Goal: Information Seeking & Learning: Learn about a topic

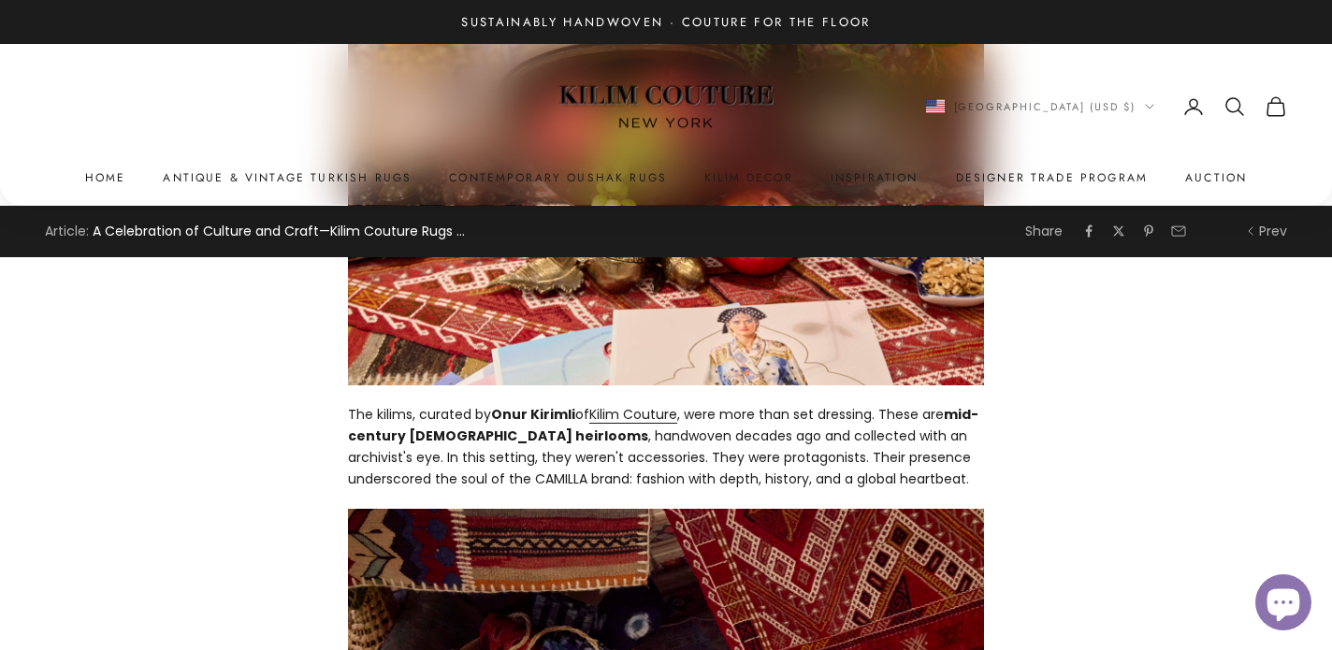
scroll to position [2694, 0]
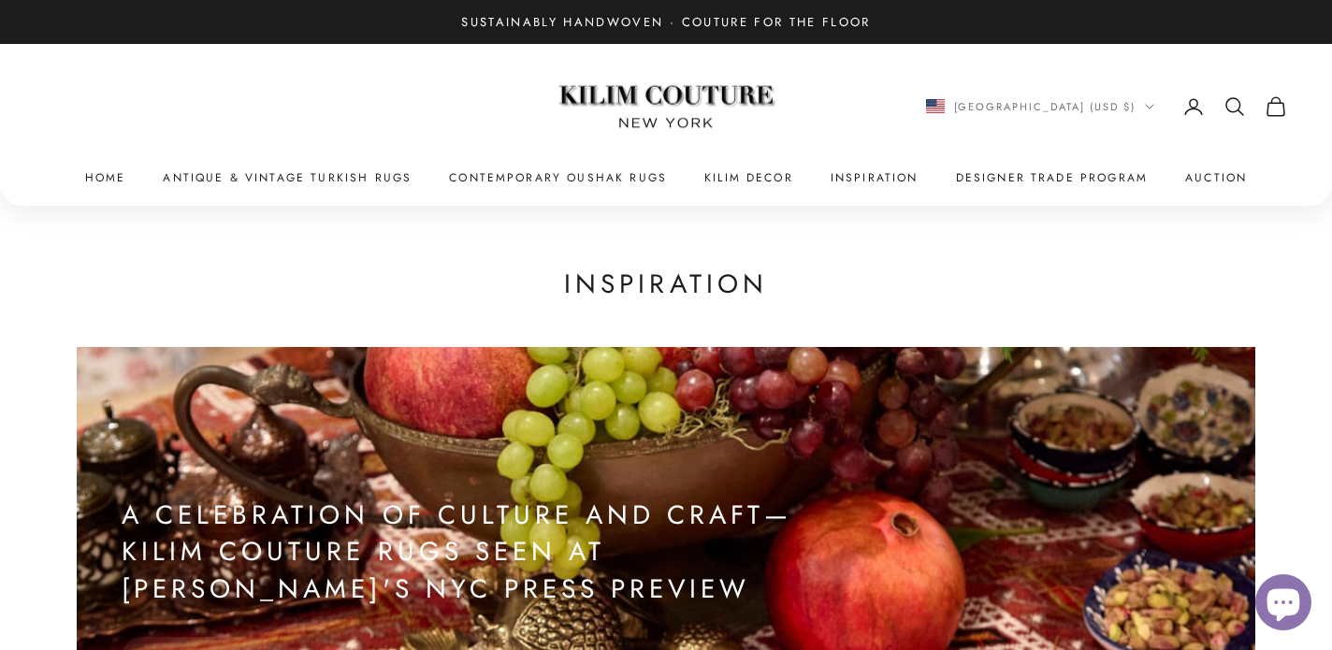
scroll to position [297, 0]
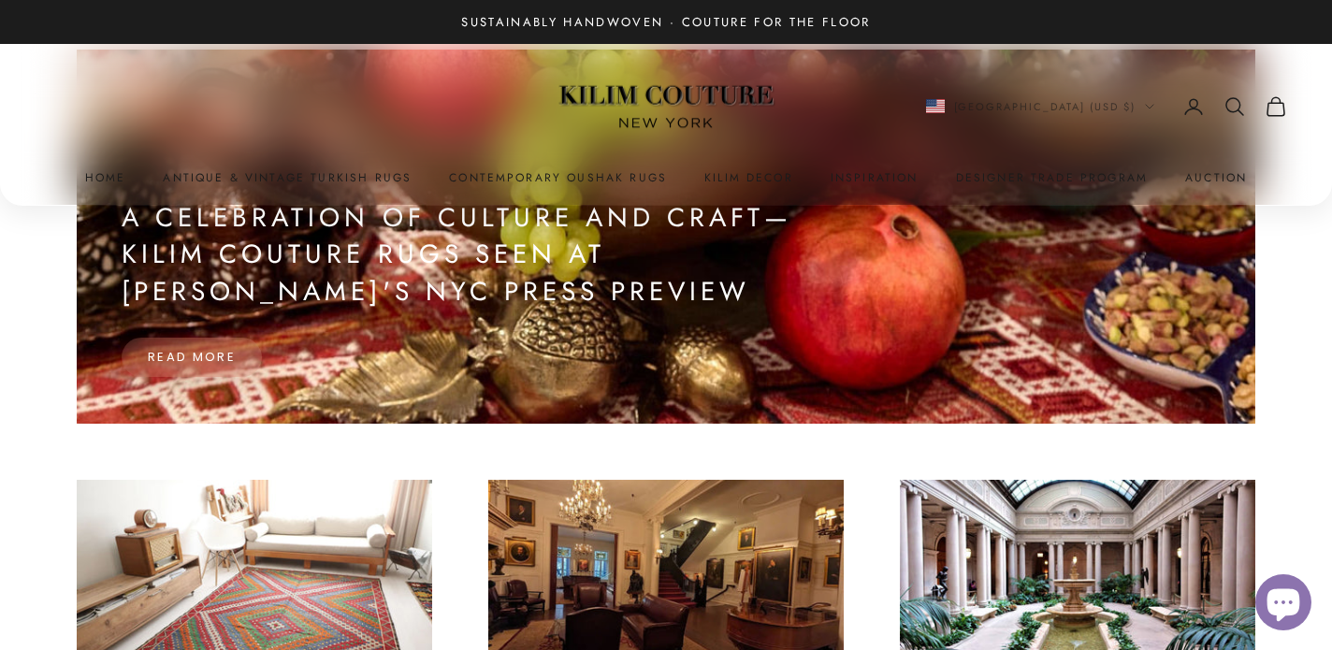
click at [252, 365] on button "Read more" at bounding box center [192, 357] width 140 height 39
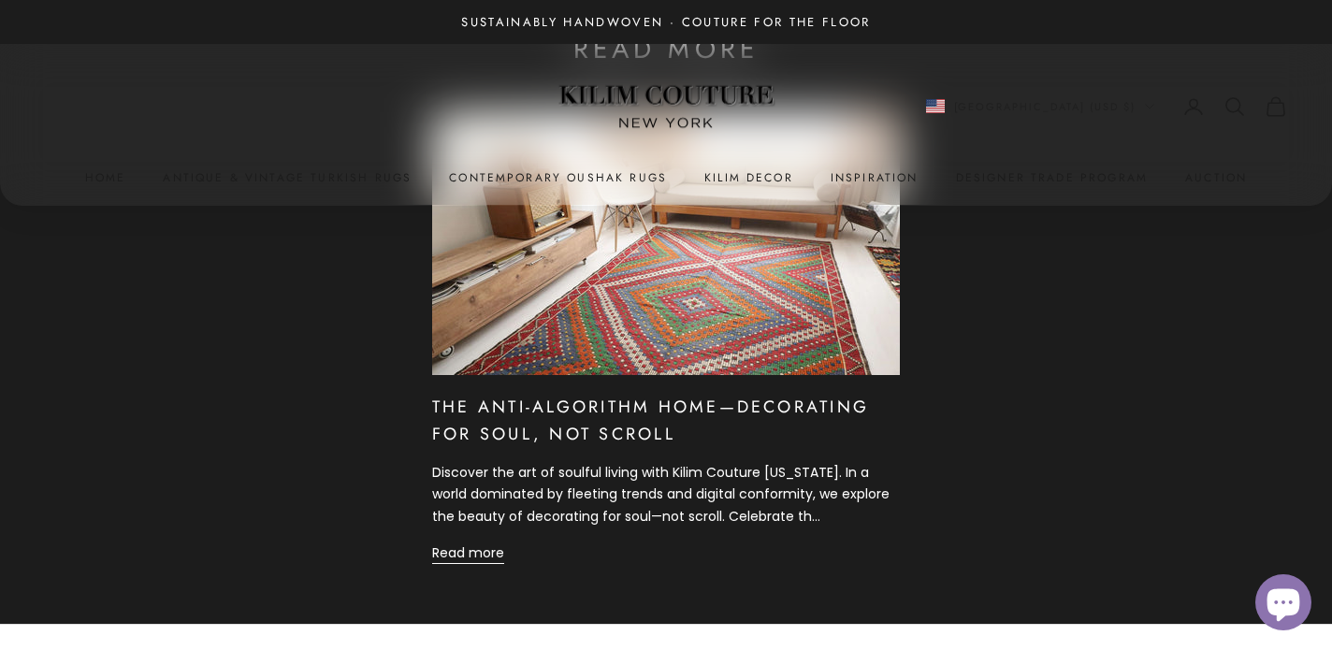
scroll to position [5630, 0]
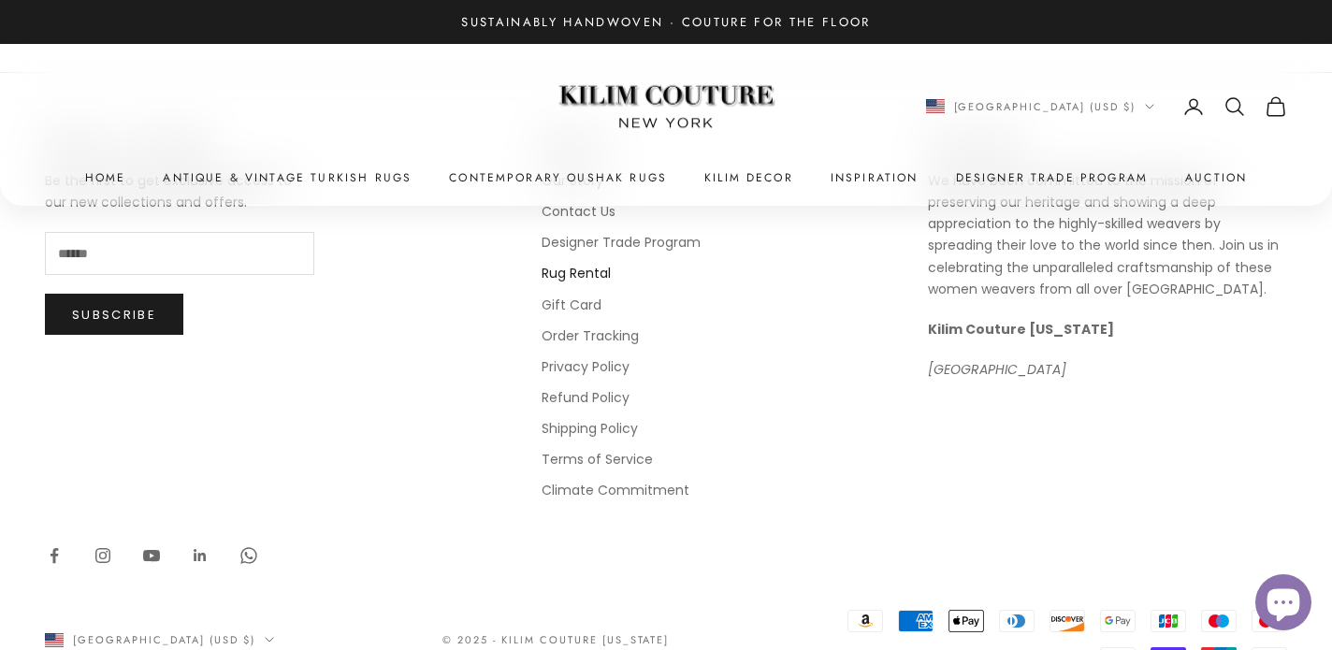
click at [553, 264] on link "Rug Rental" at bounding box center [576, 273] width 69 height 19
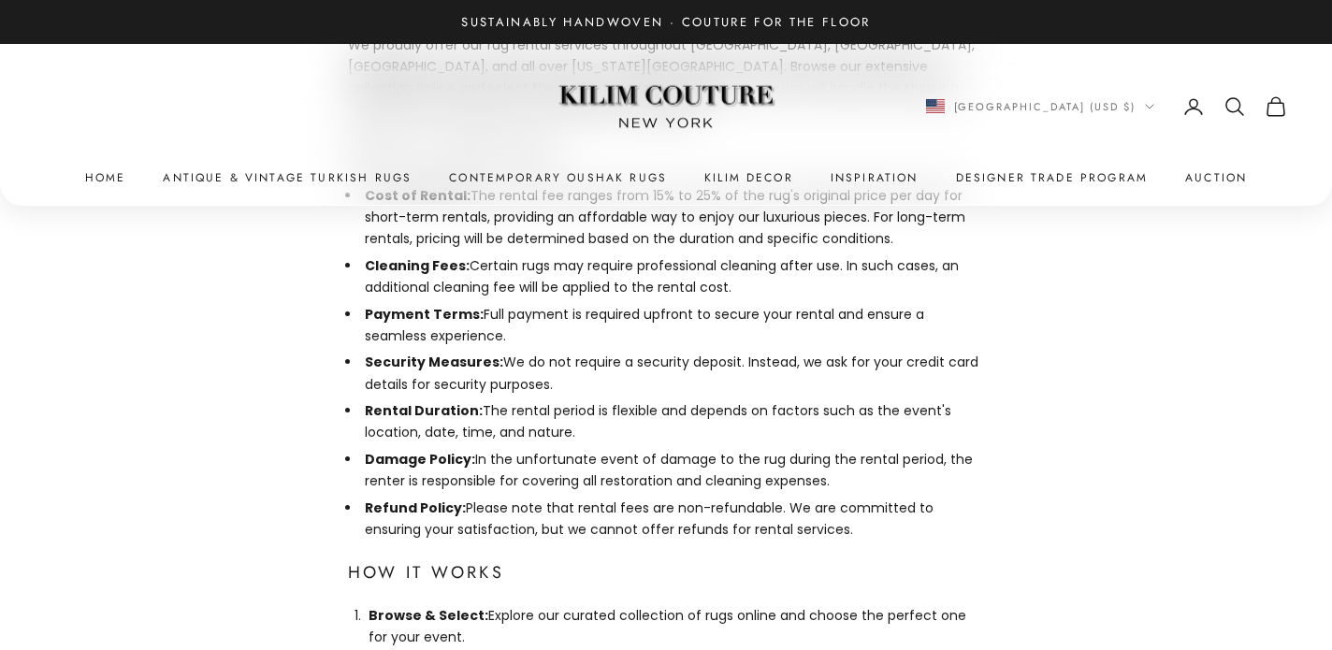
scroll to position [1142, 0]
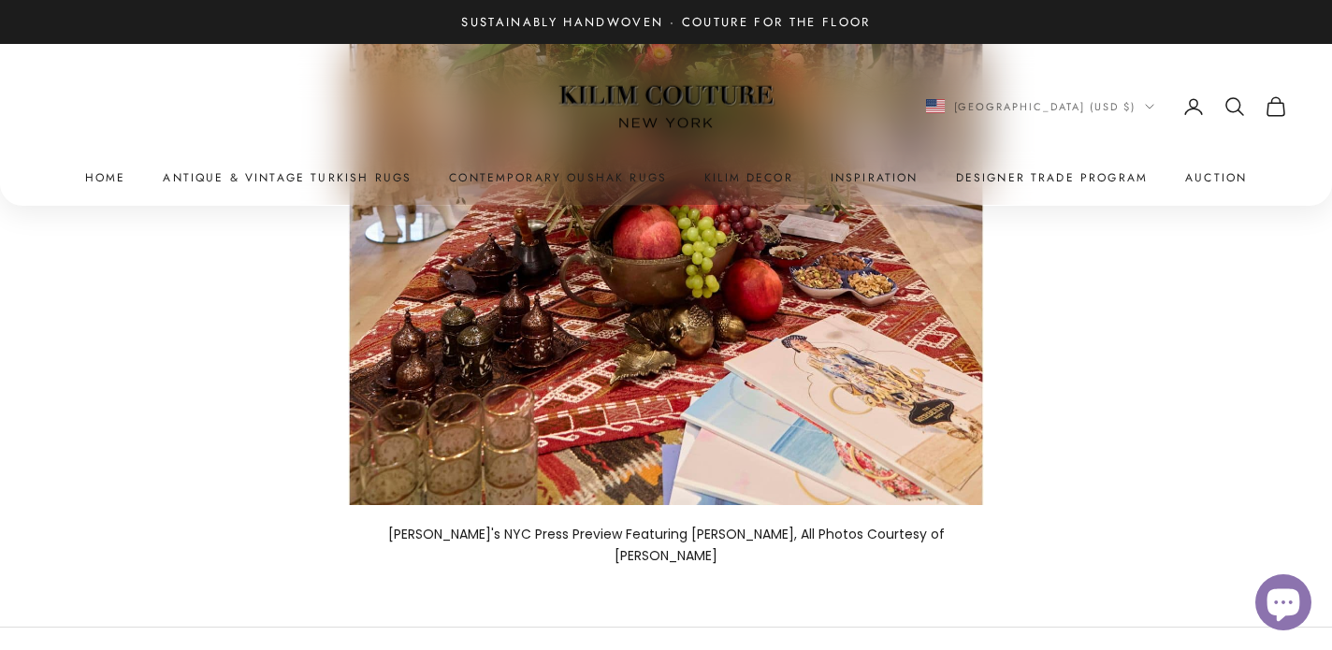
scroll to position [2572, 0]
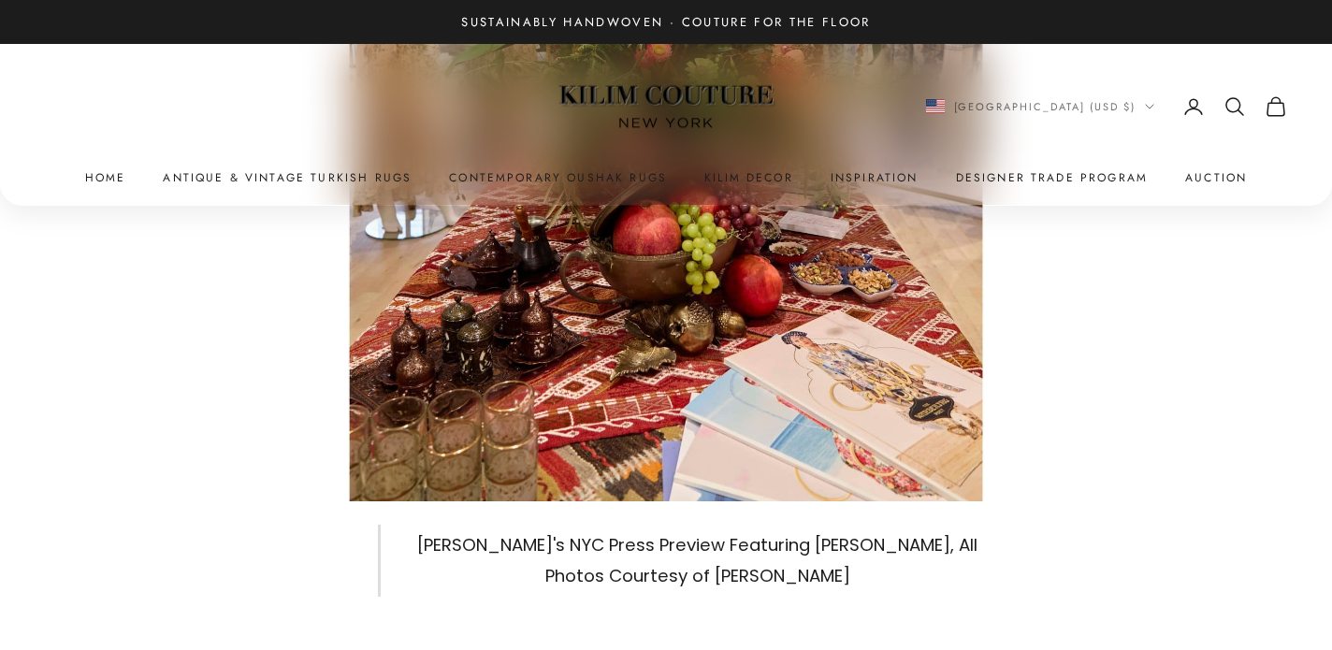
scroll to position [2572, 0]
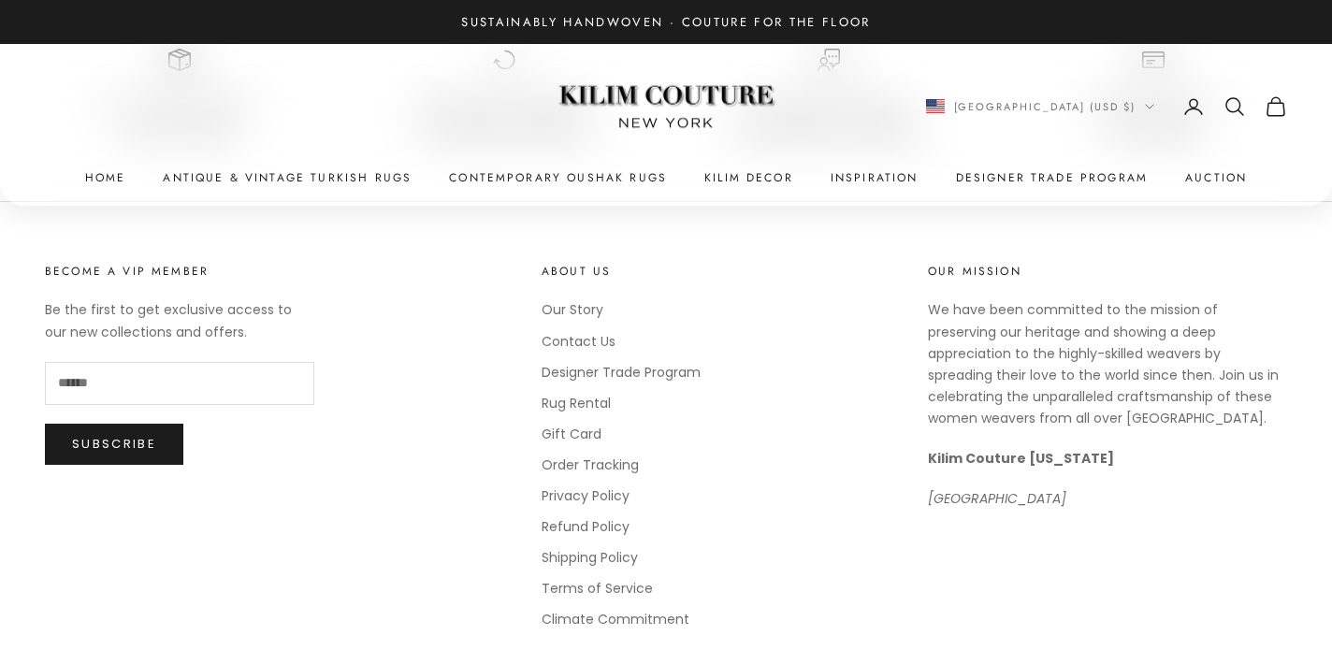
scroll to position [3792, 0]
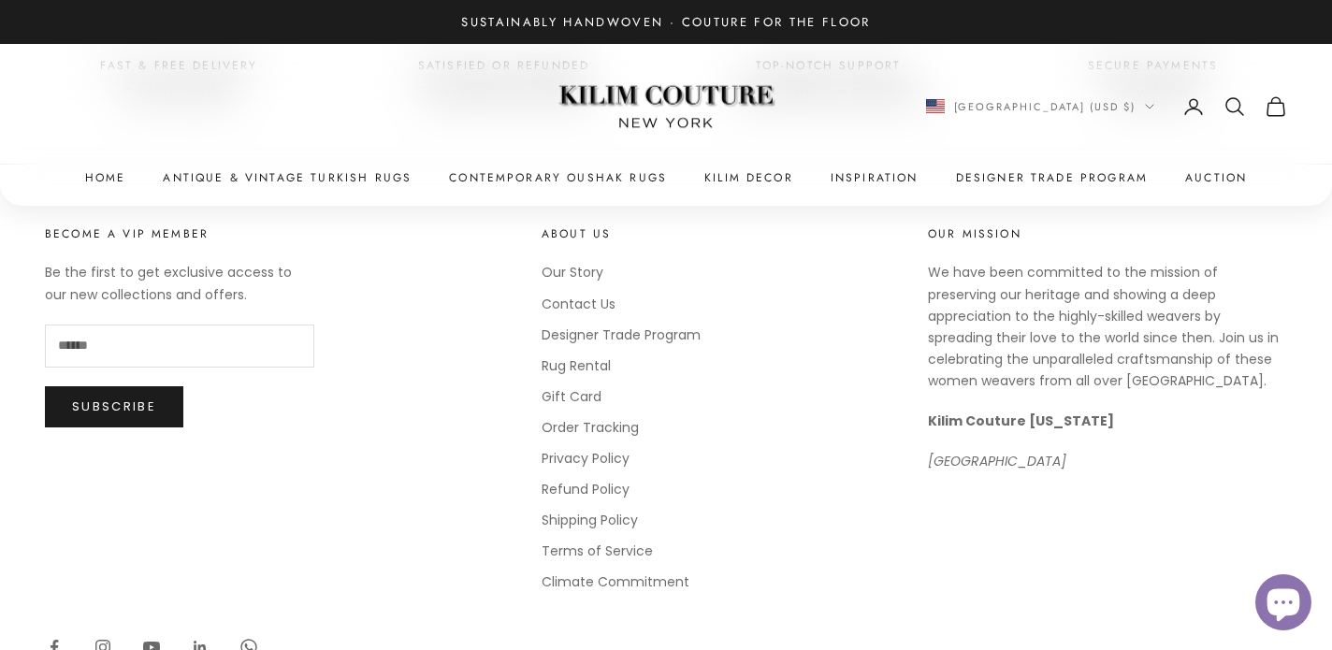
scroll to position [3829, 0]
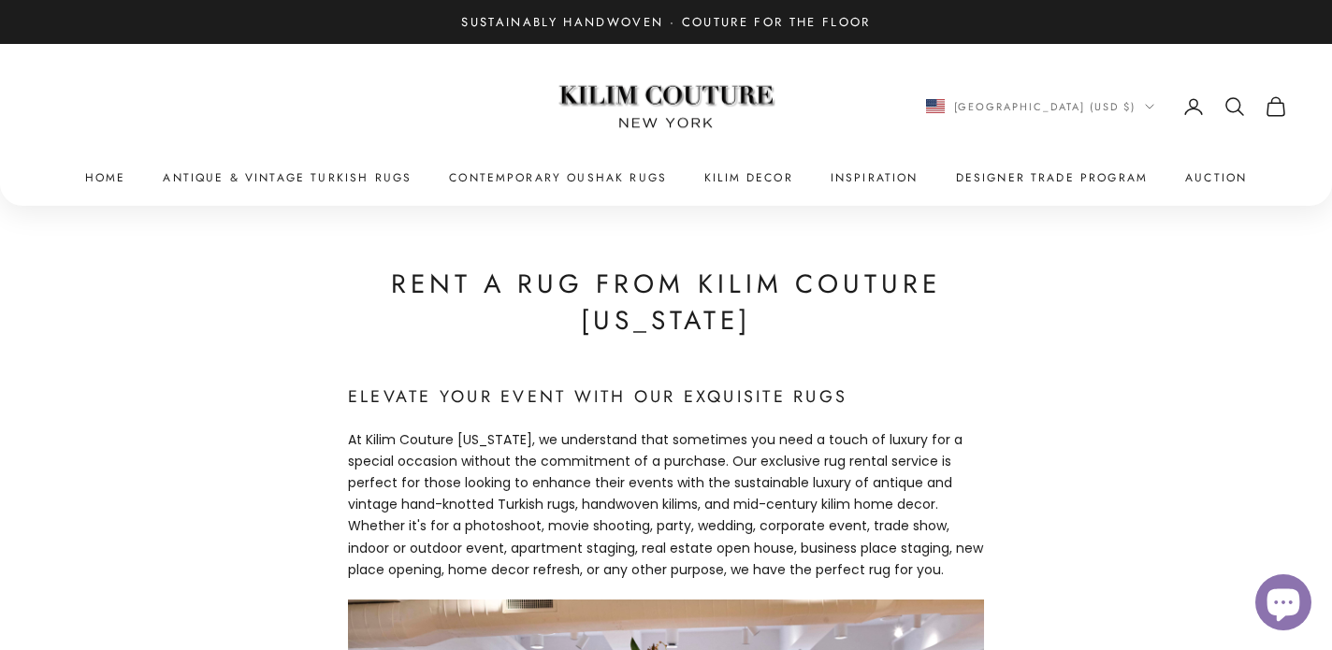
scroll to position [2561, 0]
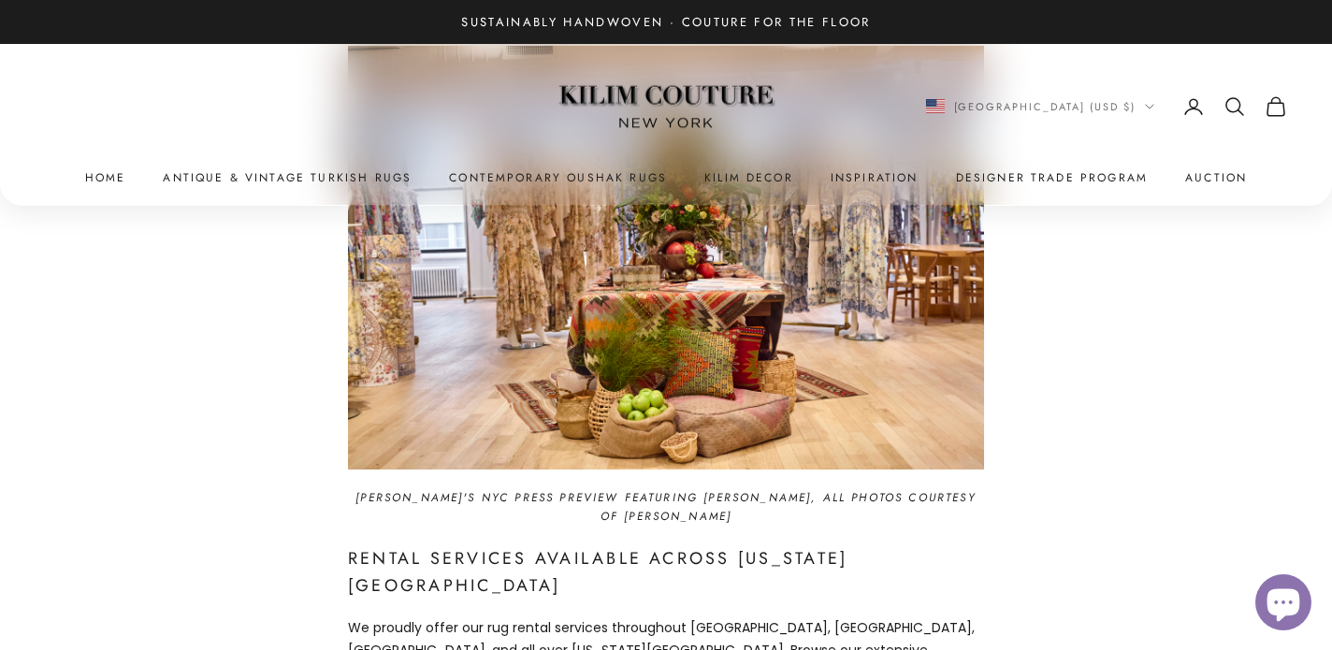
scroll to position [555, 0]
click at [715, 495] on em "[PERSON_NAME]'s NYC Press Preview Featuring [PERSON_NAME], All Photos Courtesy …" at bounding box center [665, 506] width 620 height 36
drag, startPoint x: 715, startPoint y: 495, endPoint x: 807, endPoint y: 503, distance: 93.0
click at [807, 503] on em "[PERSON_NAME]'s NYC Press Preview Featuring [PERSON_NAME], All Photos Courtesy …" at bounding box center [665, 506] width 620 height 36
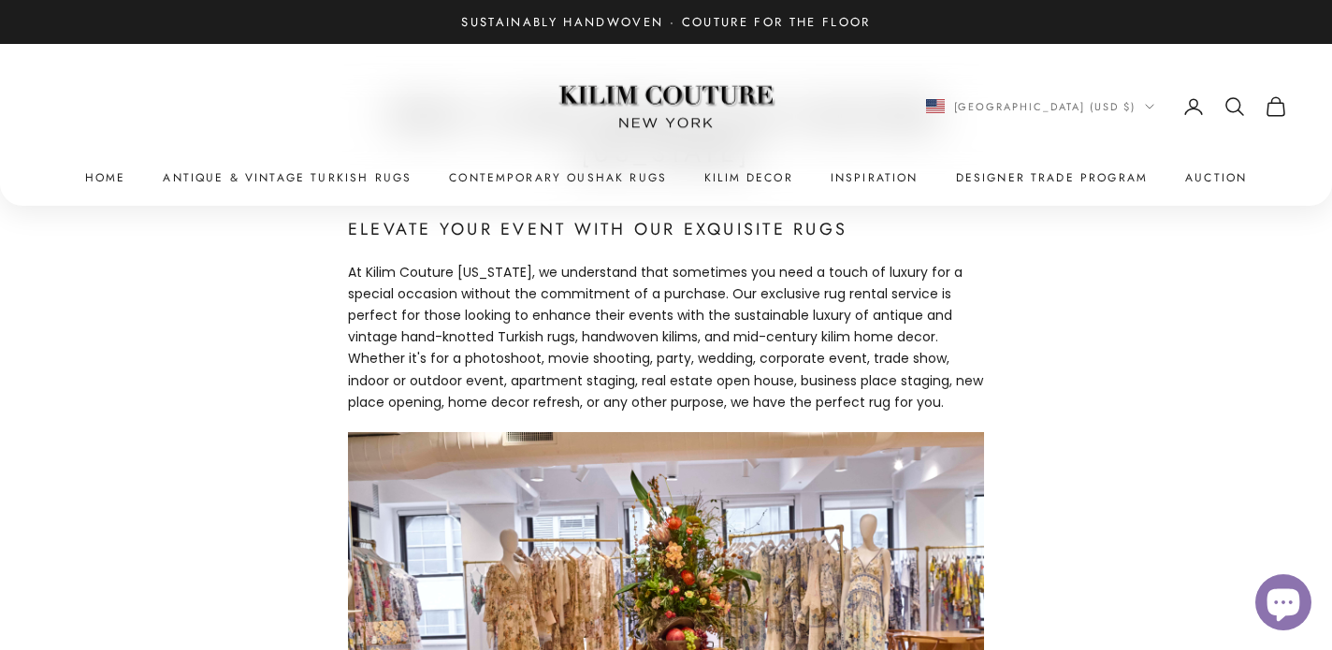
scroll to position [534, 0]
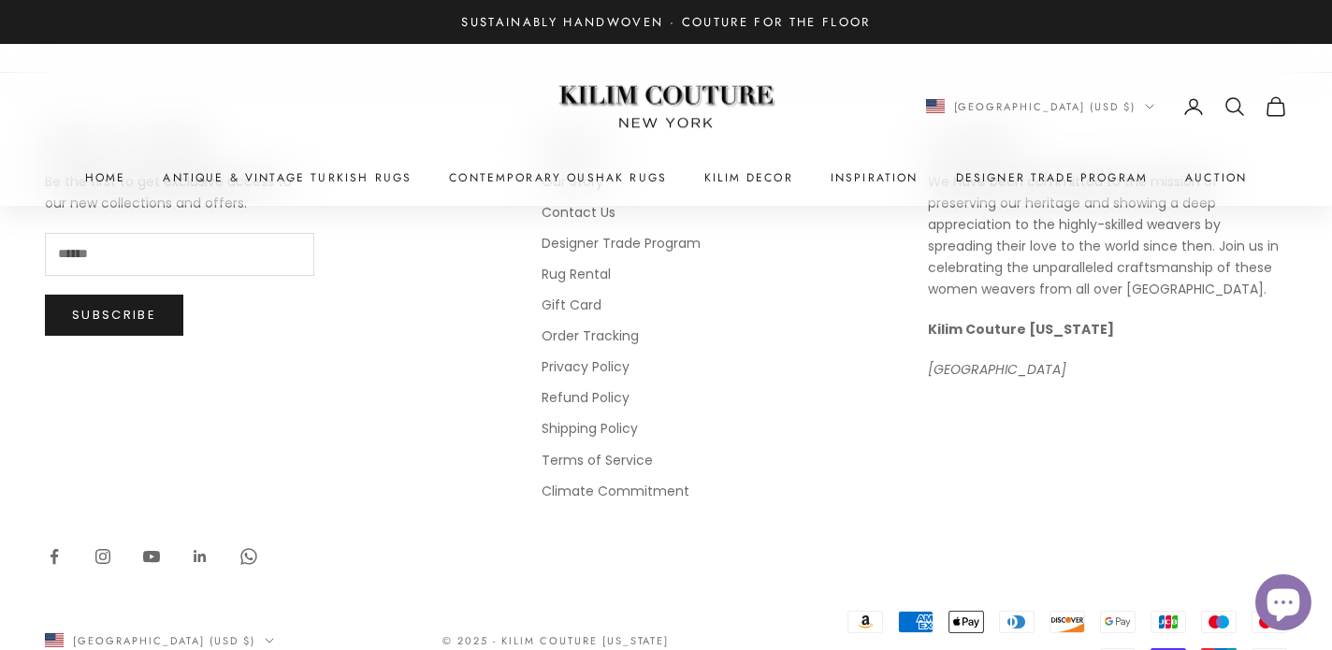
scroll to position [1460, 0]
click at [600, 284] on link "Rug Rental" at bounding box center [576, 276] width 69 height 19
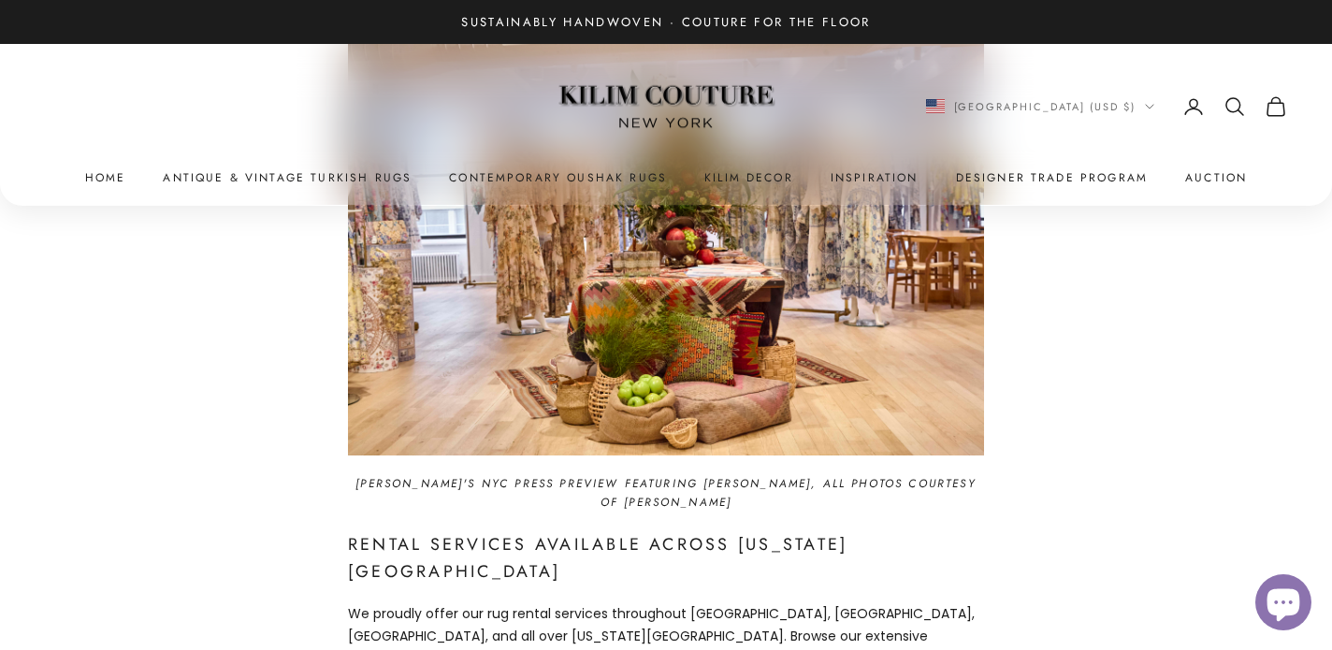
scroll to position [569, 0]
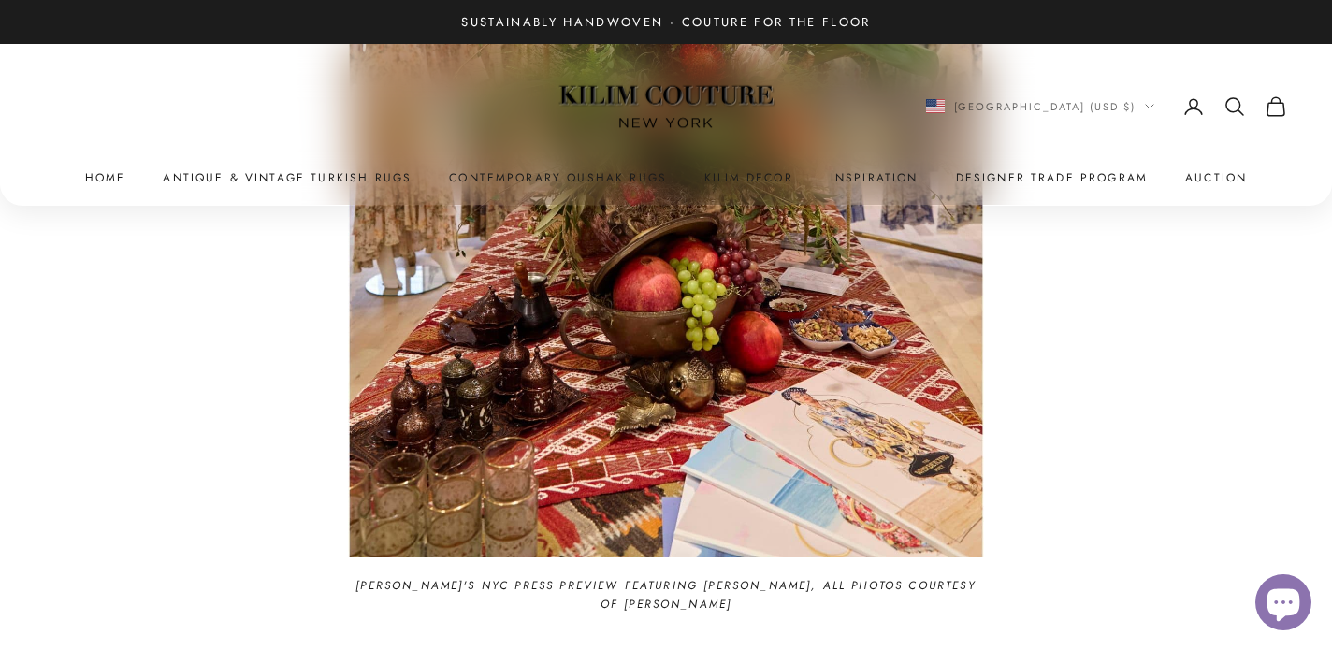
scroll to position [2757, 0]
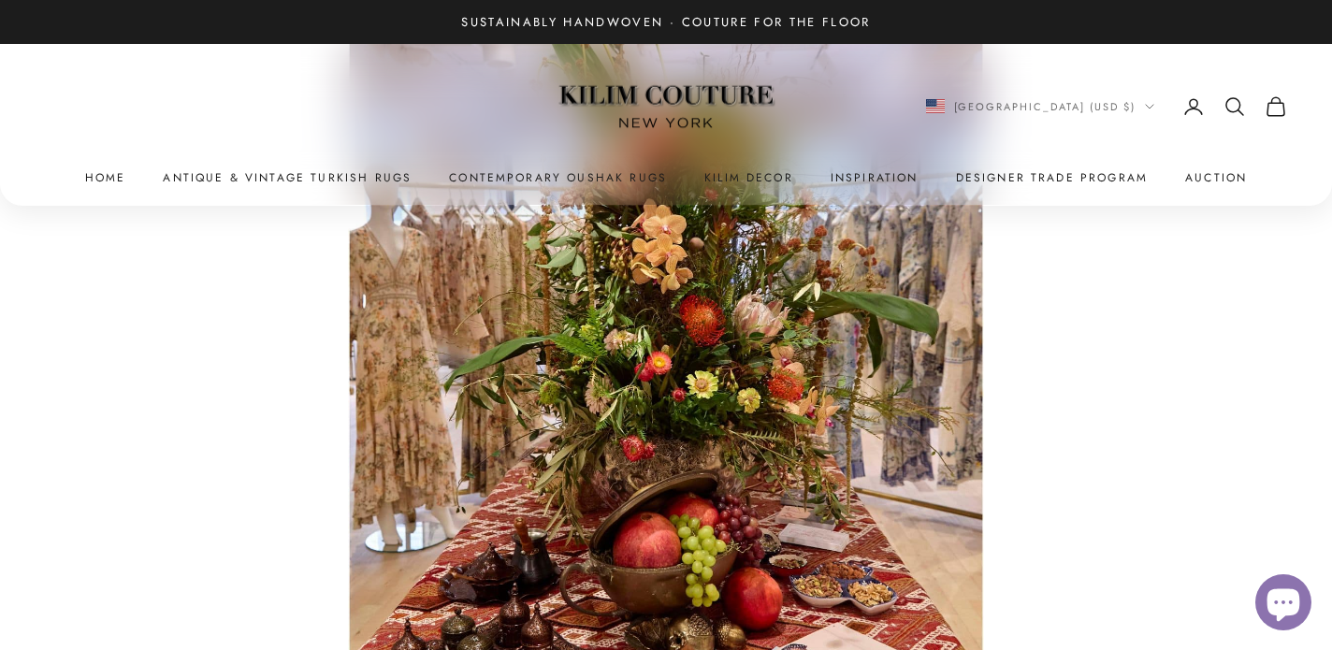
scroll to position [2217, 0]
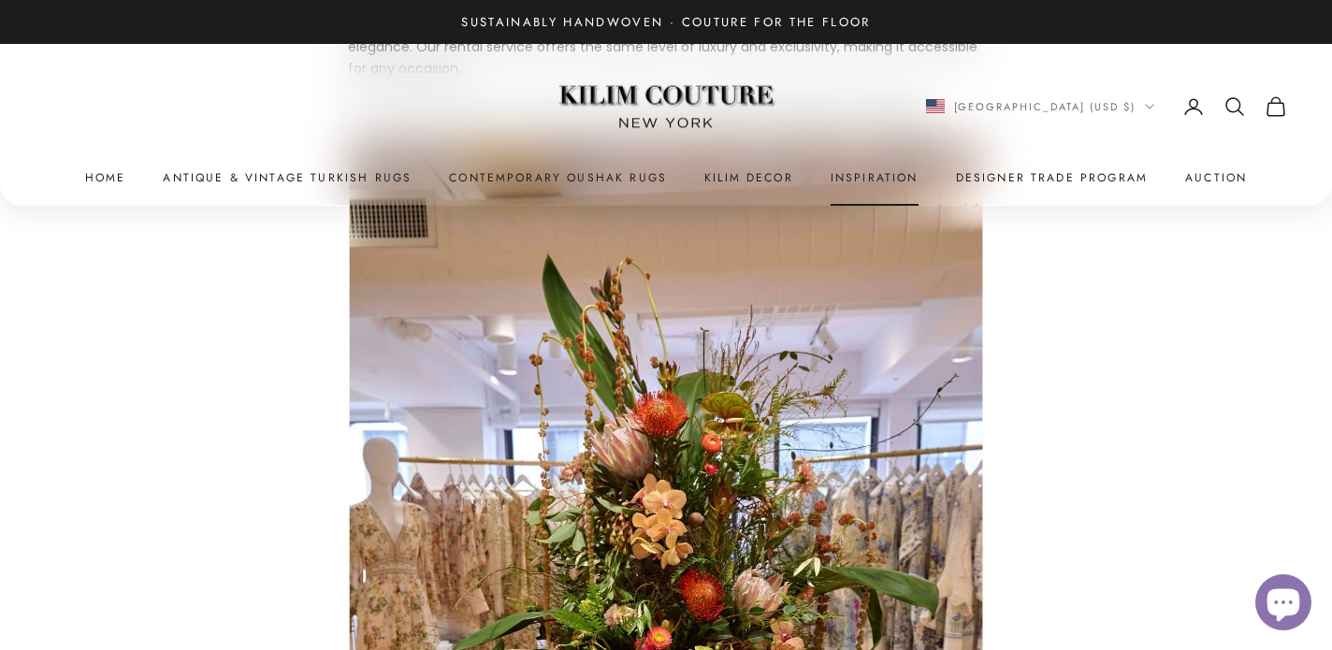
click at [886, 175] on link "Inspiration" at bounding box center [875, 177] width 88 height 19
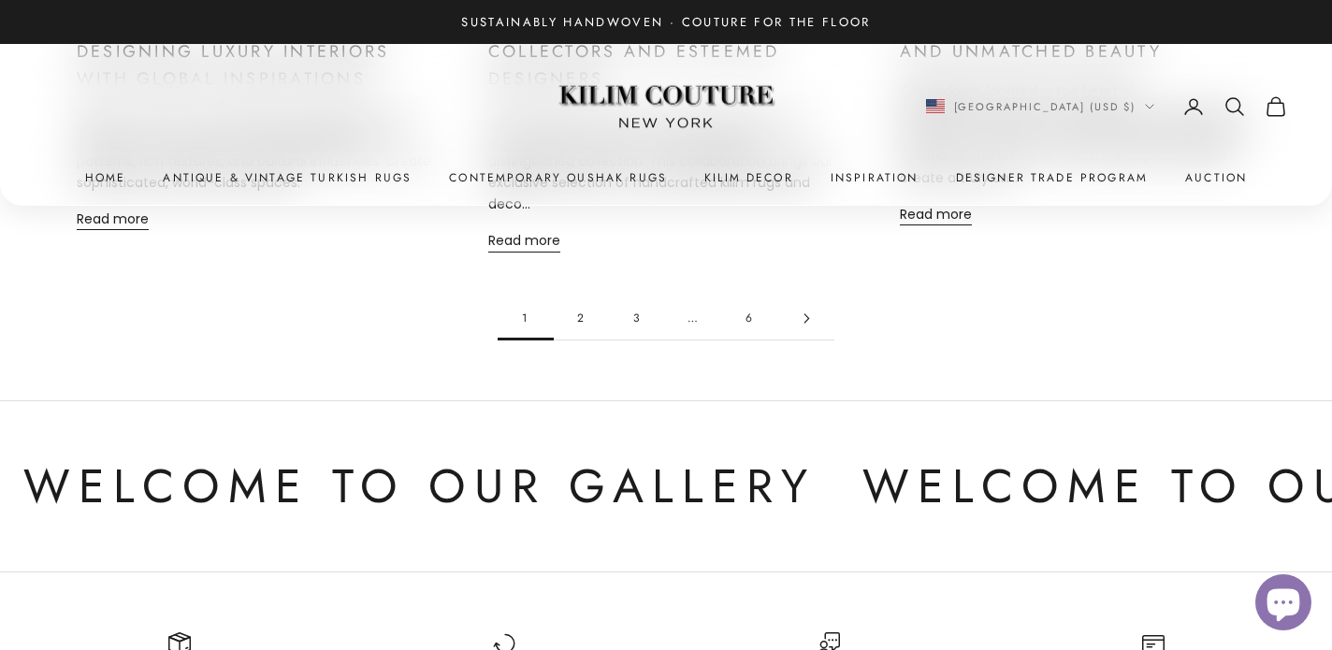
scroll to position [2090, 0]
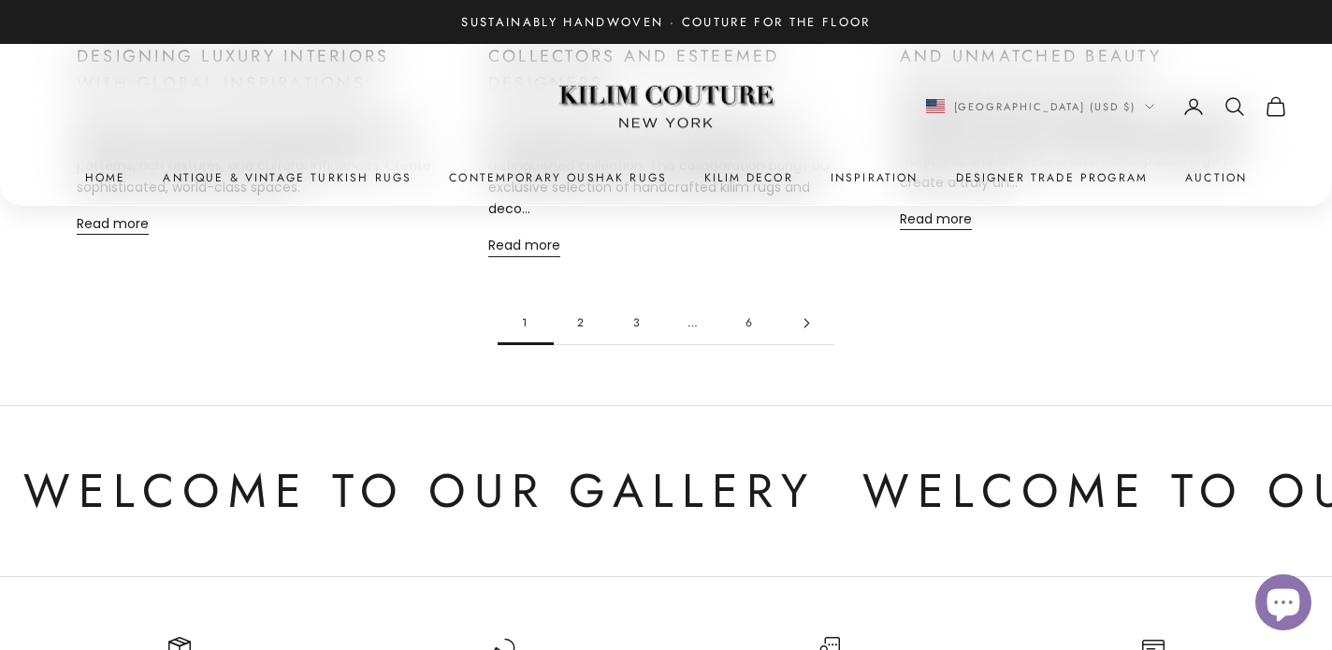
click at [803, 318] on icon "Go to page 2" at bounding box center [807, 323] width 10 height 10
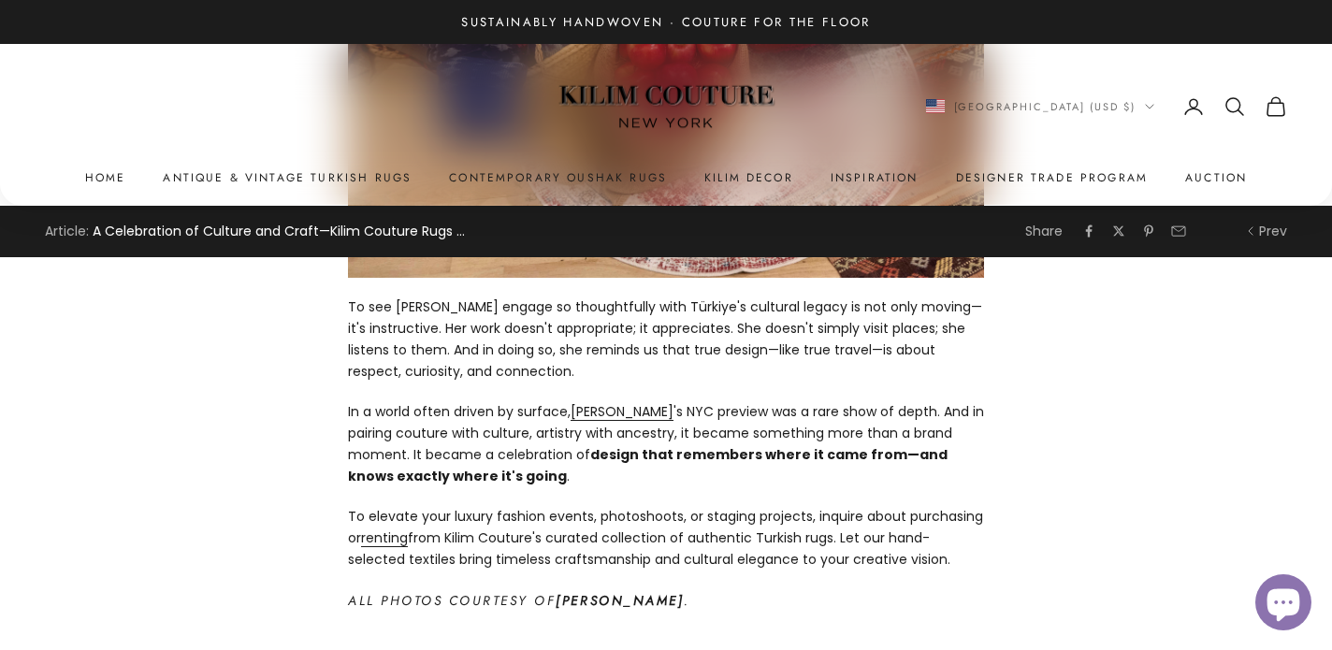
scroll to position [3416, 0]
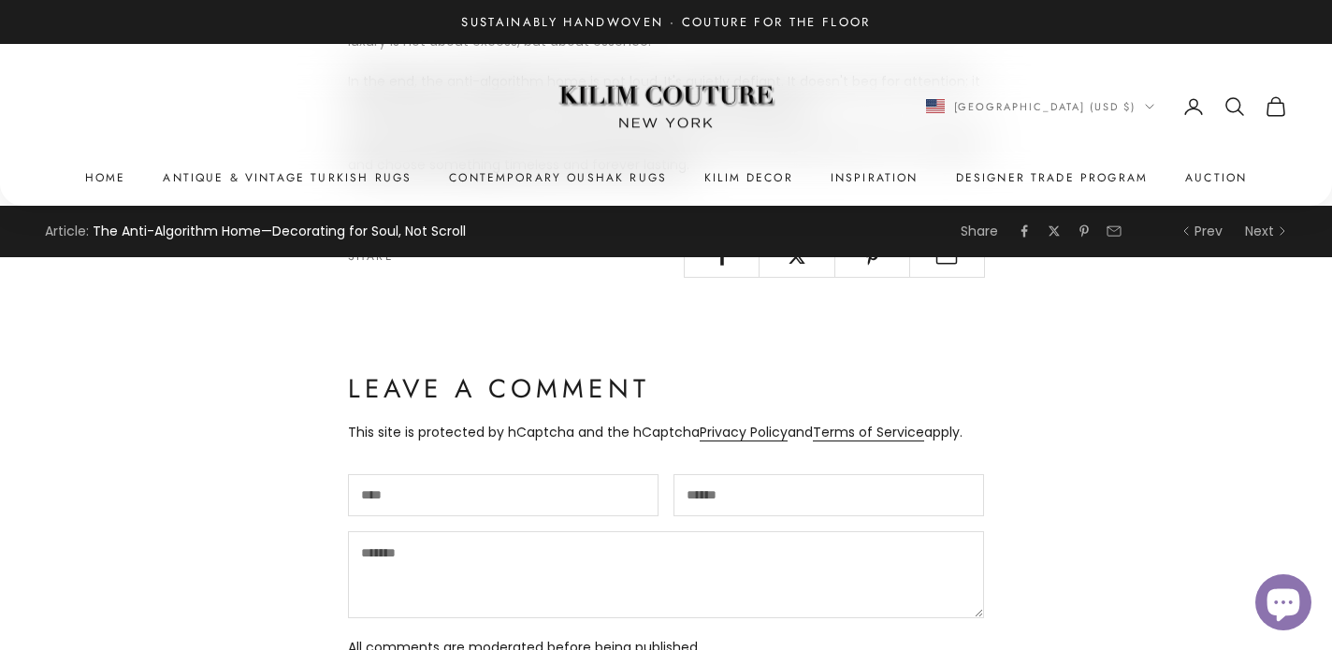
scroll to position [2206, 0]
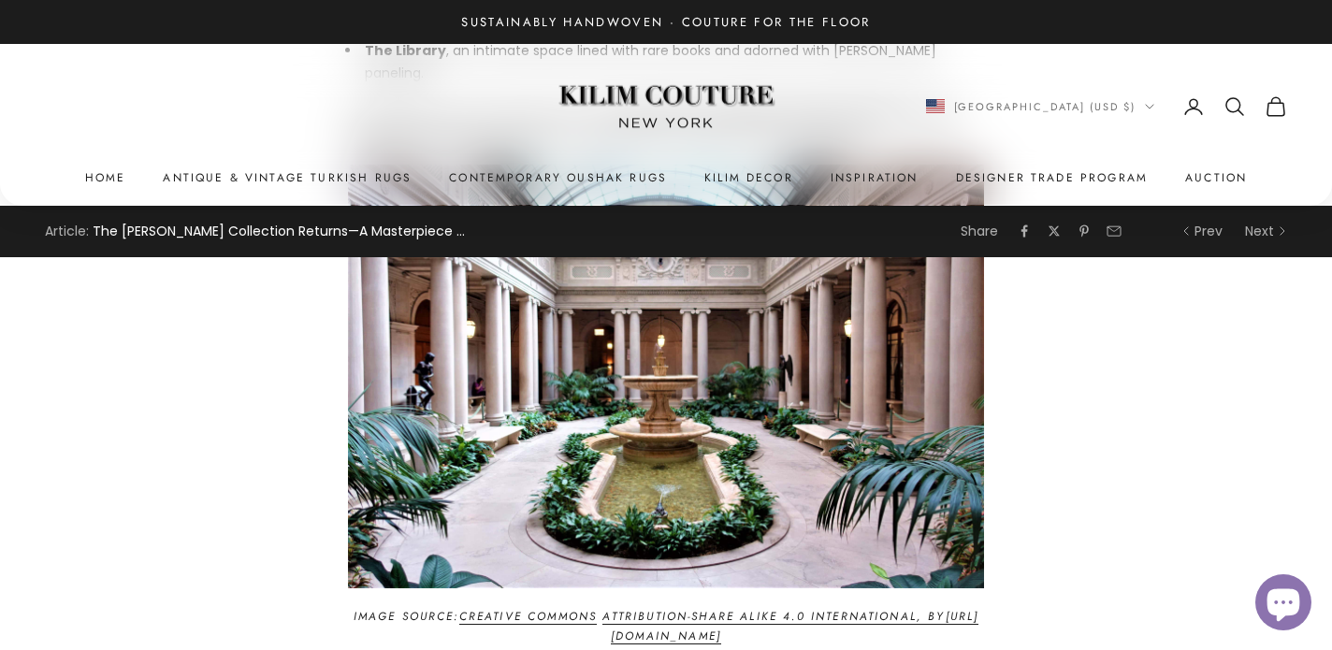
scroll to position [1854, 0]
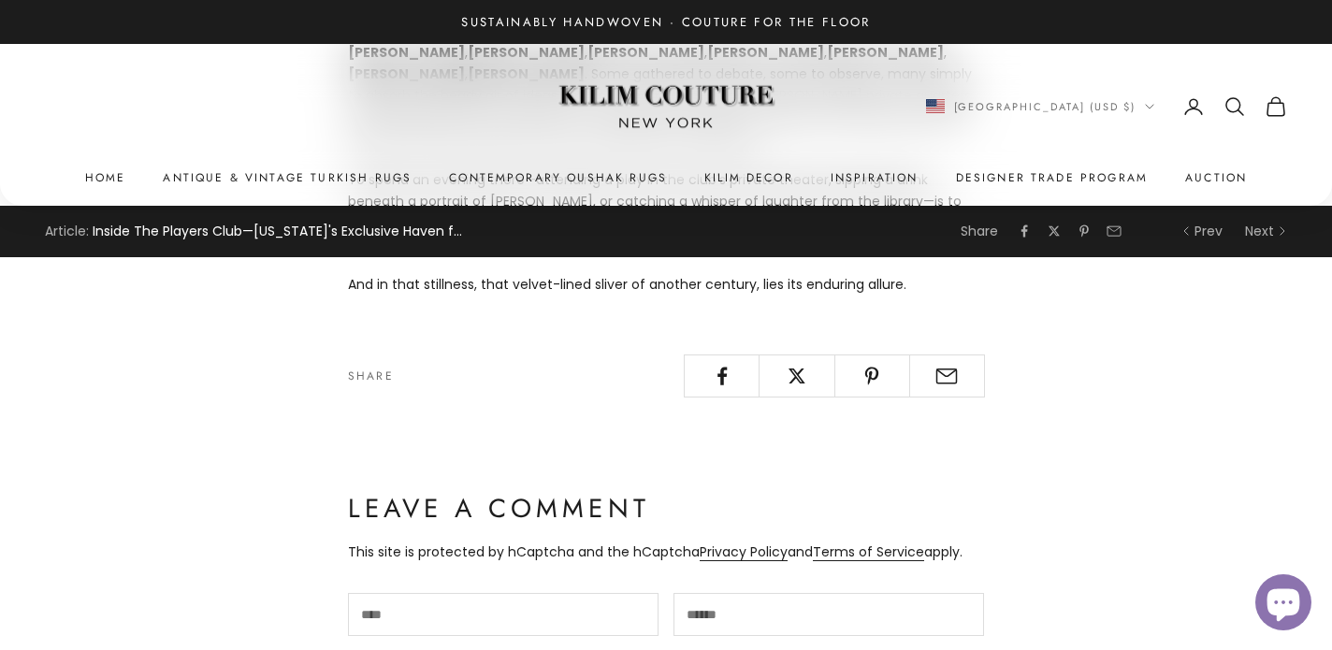
scroll to position [3919, 0]
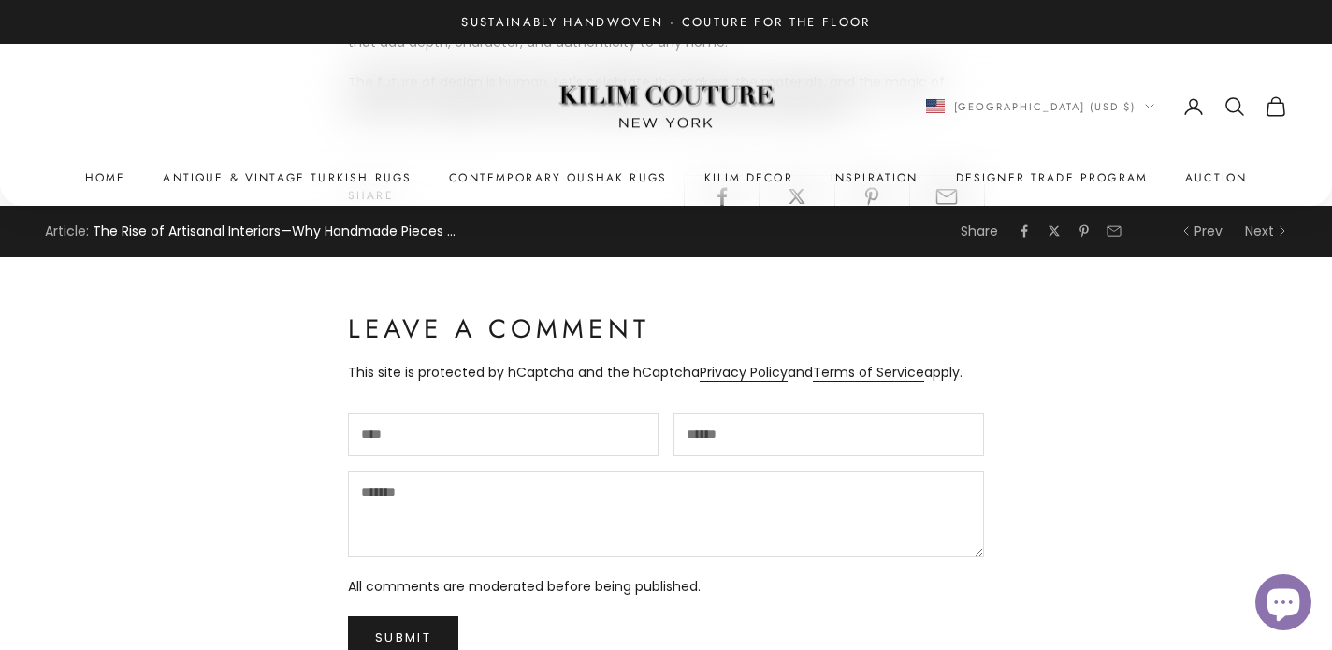
scroll to position [2034, 0]
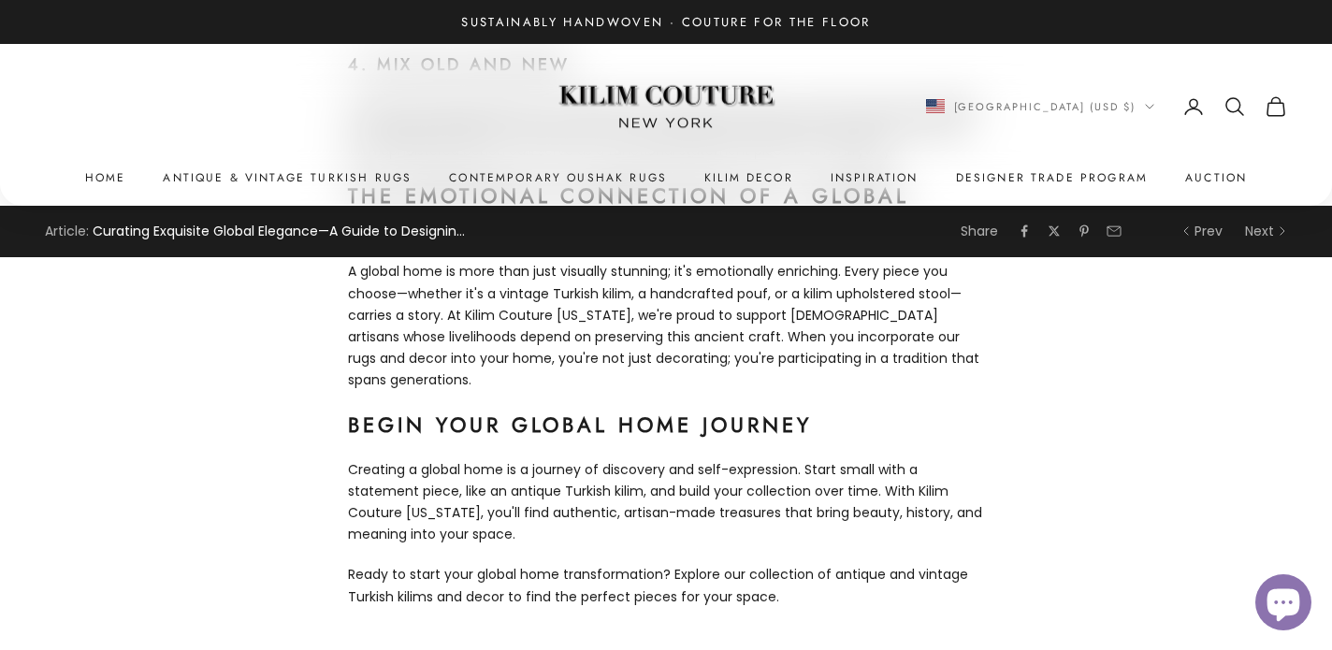
scroll to position [3482, 0]
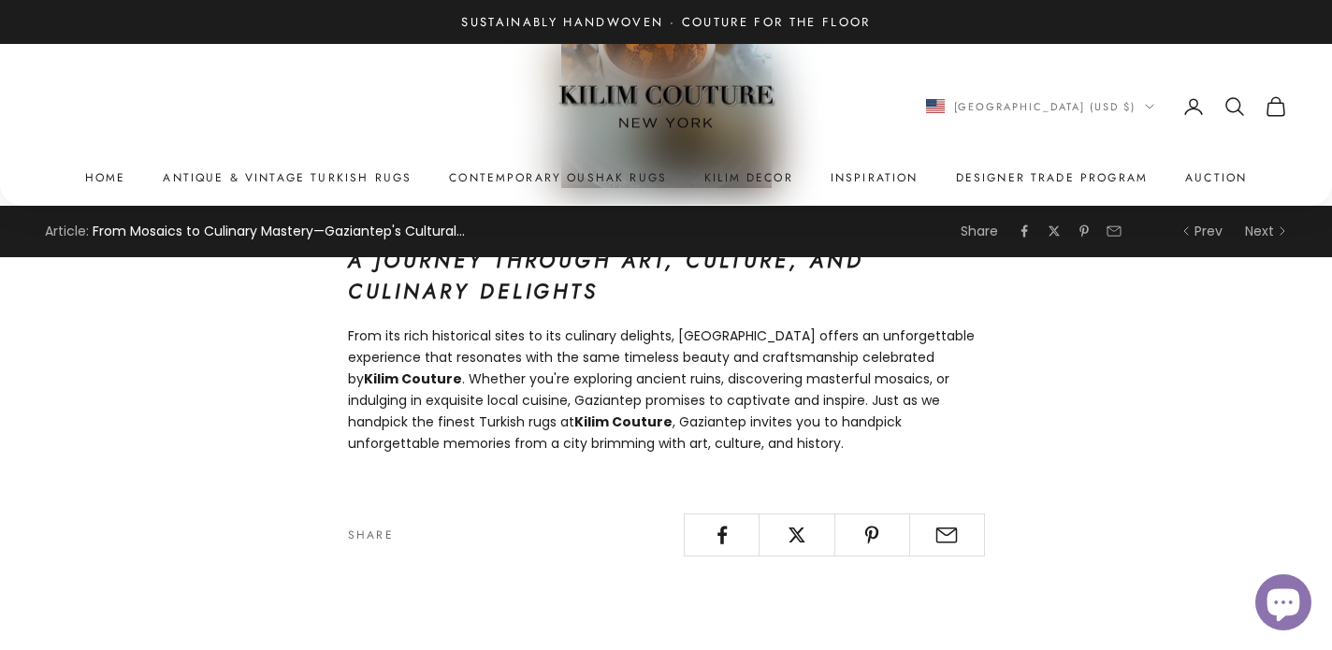
scroll to position [17052, 0]
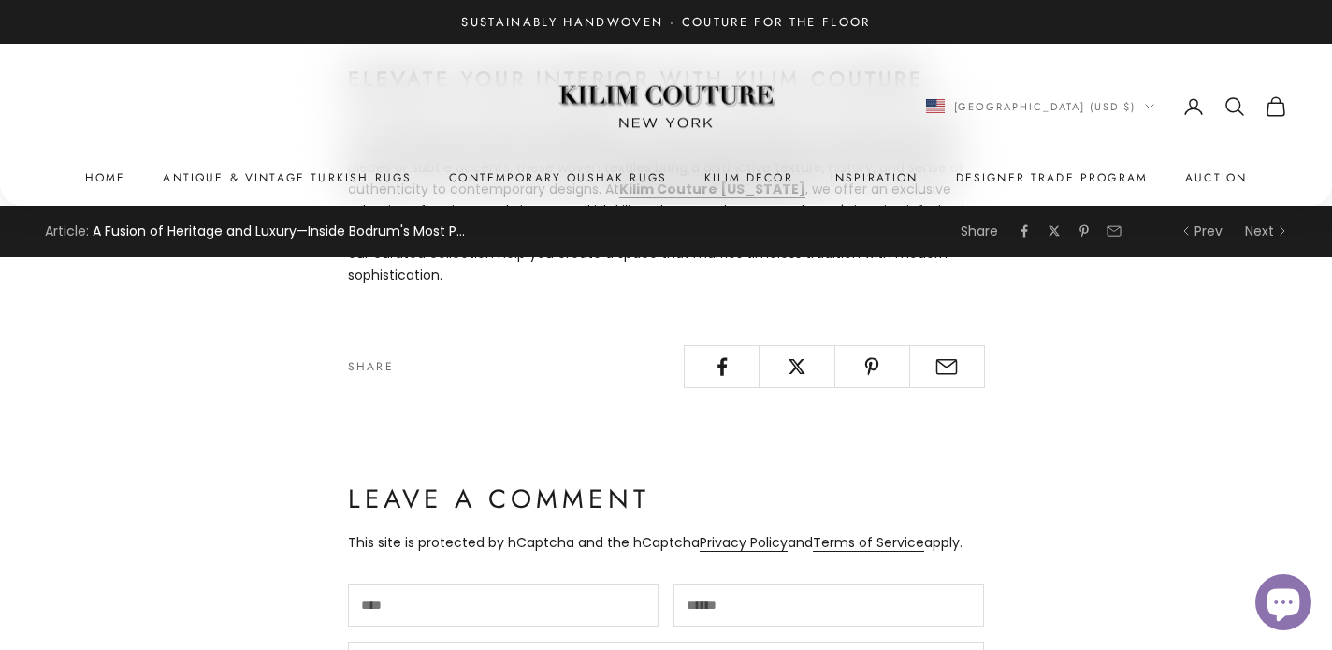
scroll to position [9610, 0]
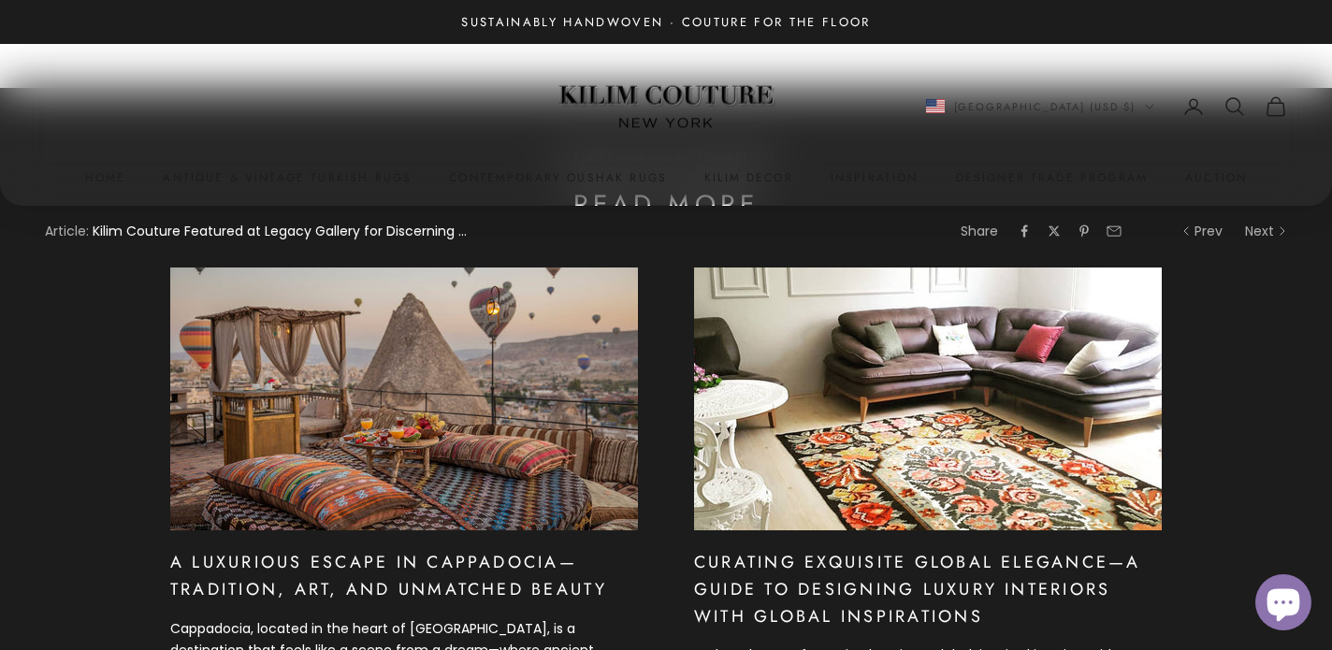
scroll to position [2365, 0]
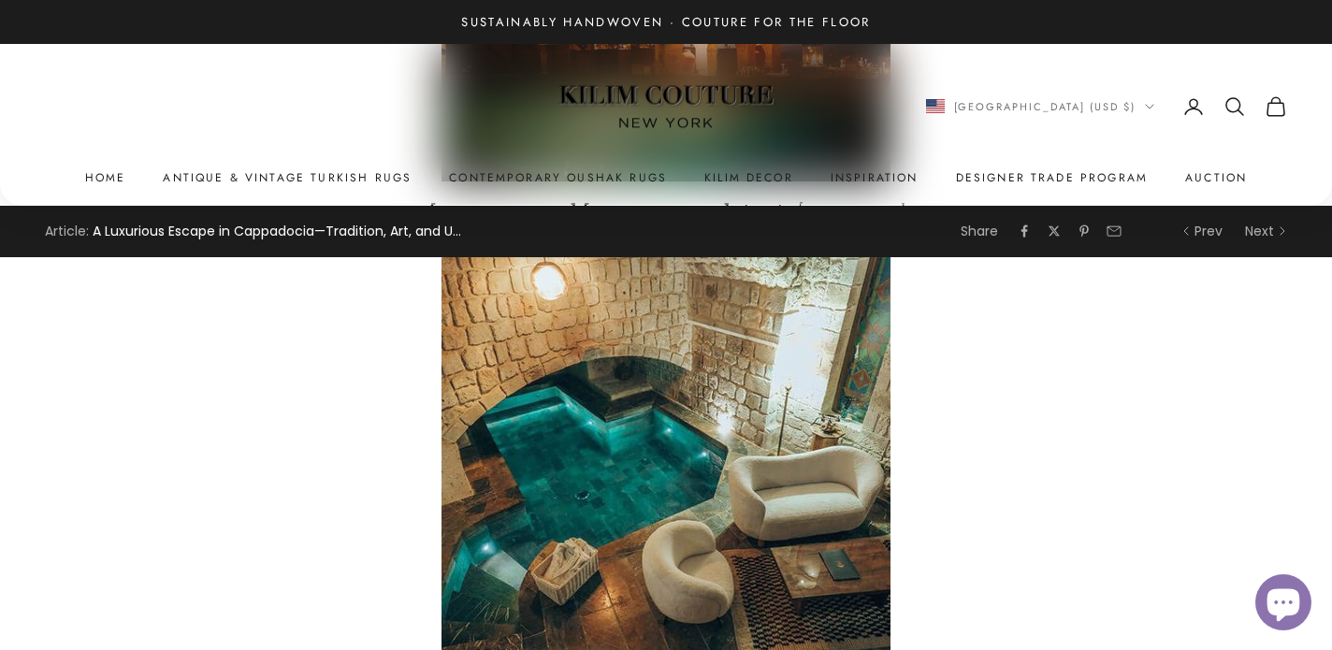
scroll to position [4763, 0]
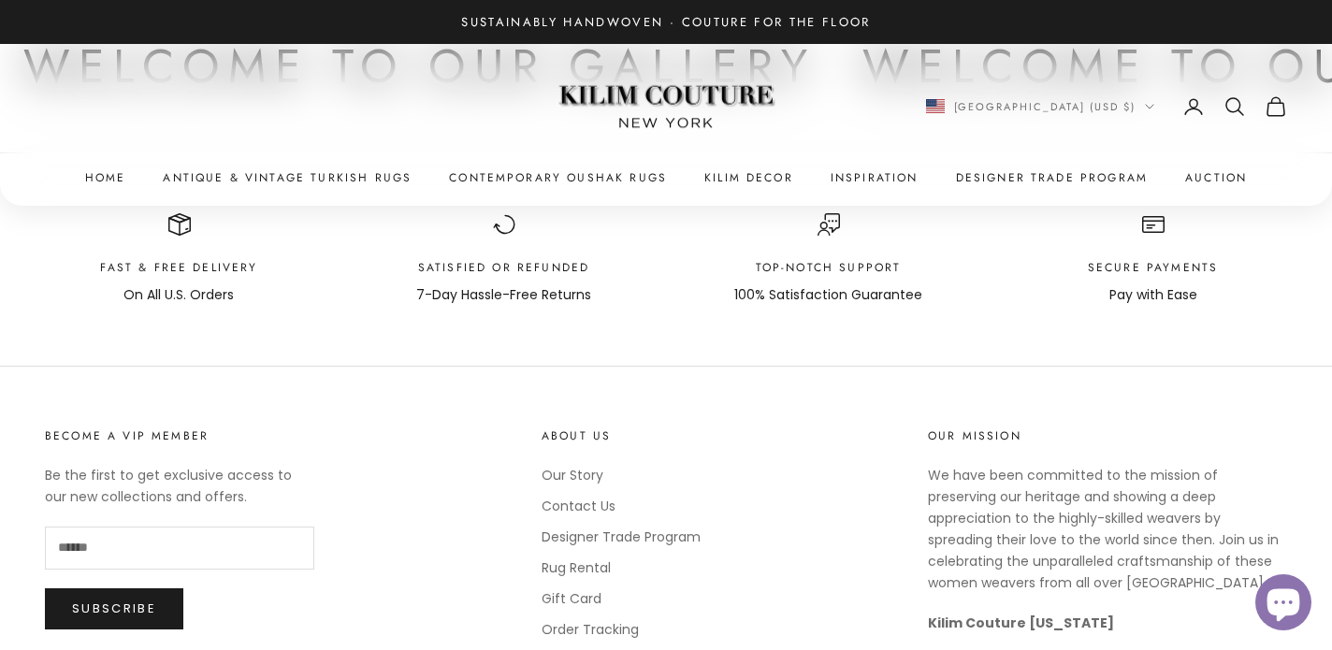
scroll to position [2501, 0]
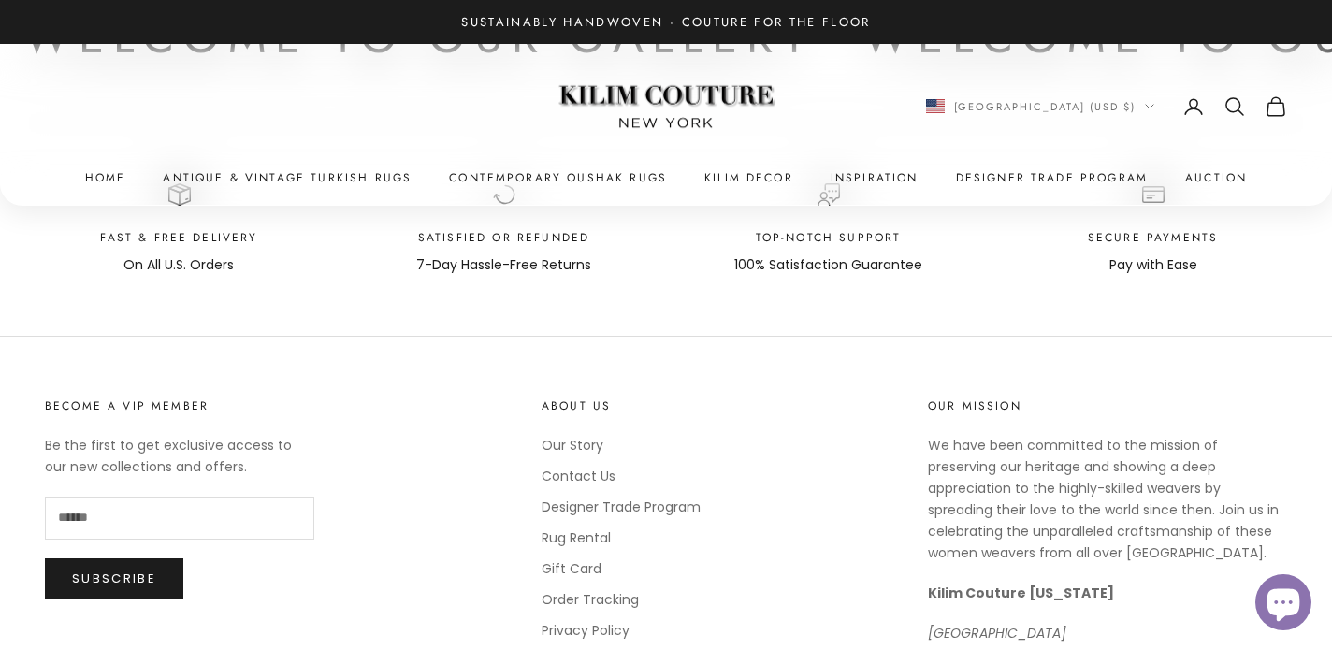
drag, startPoint x: 535, startPoint y: 247, endPoint x: 589, endPoint y: 247, distance: 54.2
click at [589, 254] on p "7-Day Hassle-Free Returns" at bounding box center [503, 265] width 175 height 22
drag, startPoint x: 568, startPoint y: 238, endPoint x: 606, endPoint y: 238, distance: 38.3
click at [571, 254] on p "7-Day Hassle-Free Returns" at bounding box center [503, 265] width 175 height 22
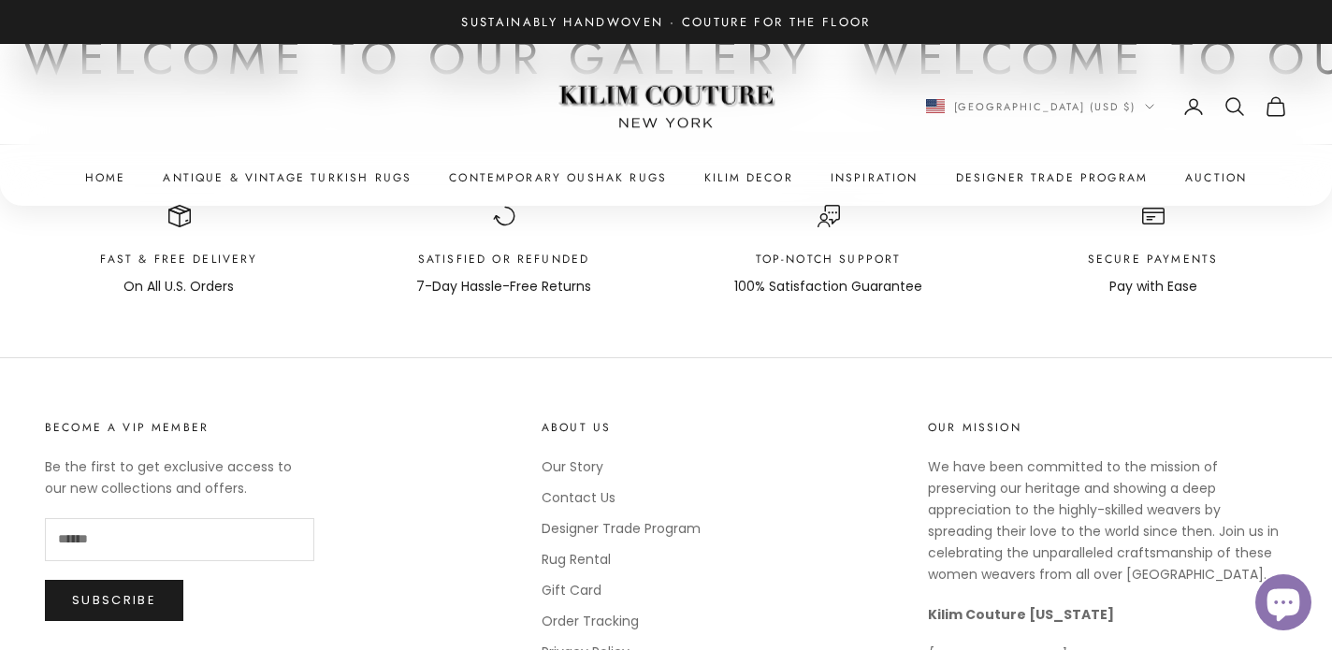
scroll to position [2481, 0]
click at [597, 548] on link "Rug Rental" at bounding box center [576, 557] width 69 height 19
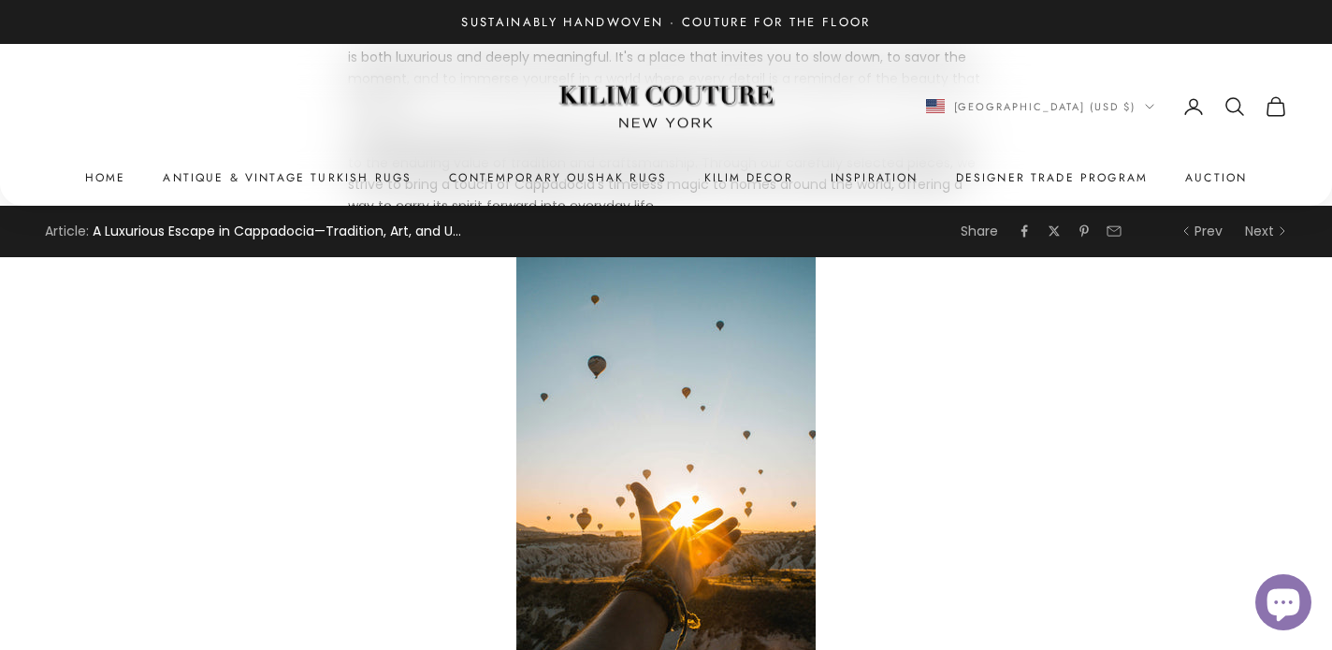
scroll to position [8238, 0]
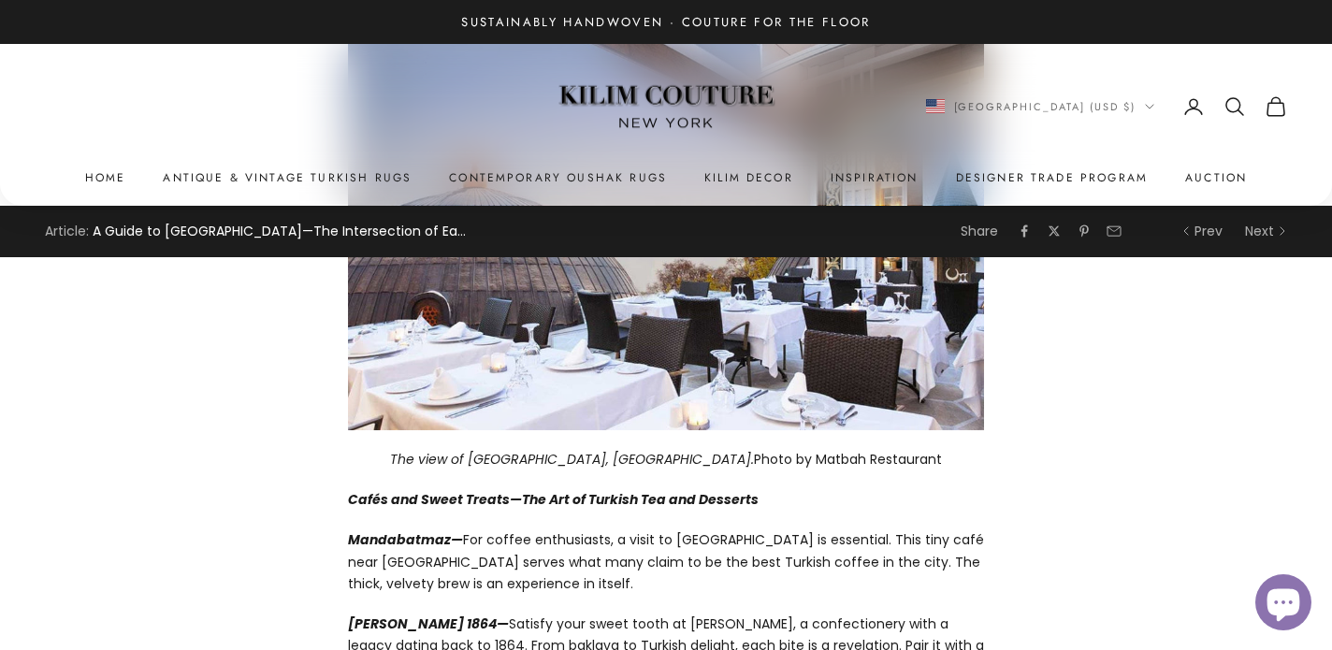
scroll to position [7948, 0]
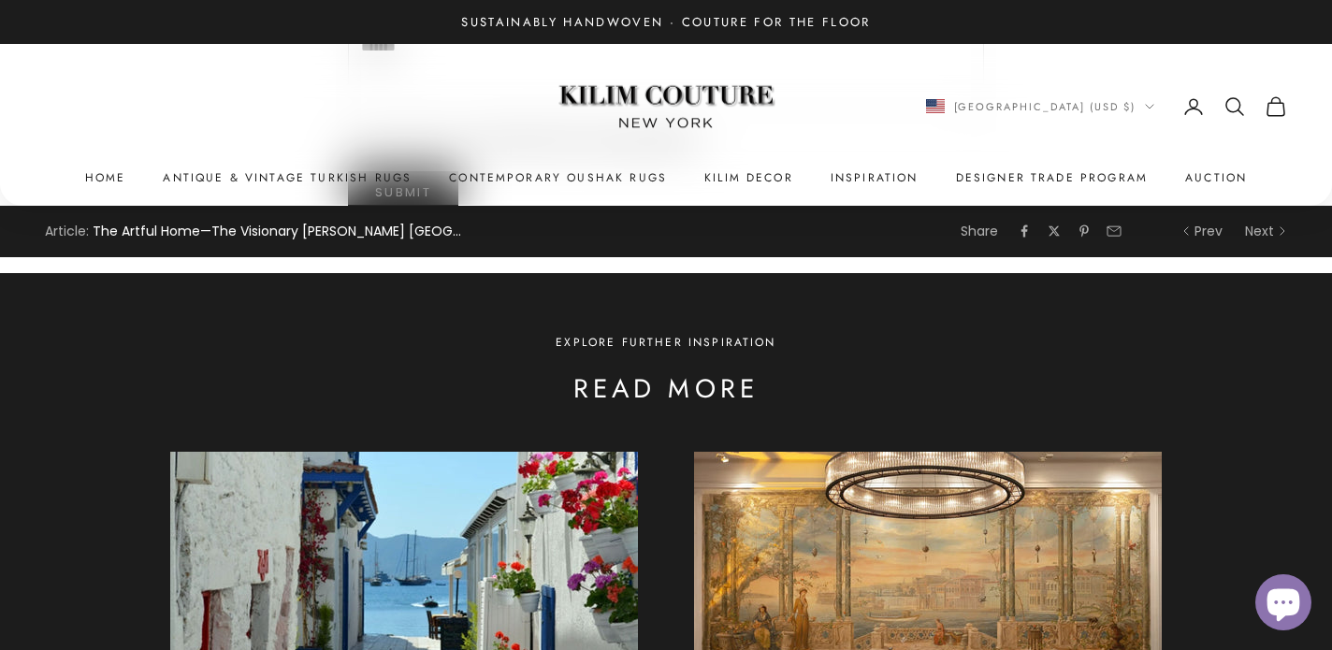
scroll to position [5786, 0]
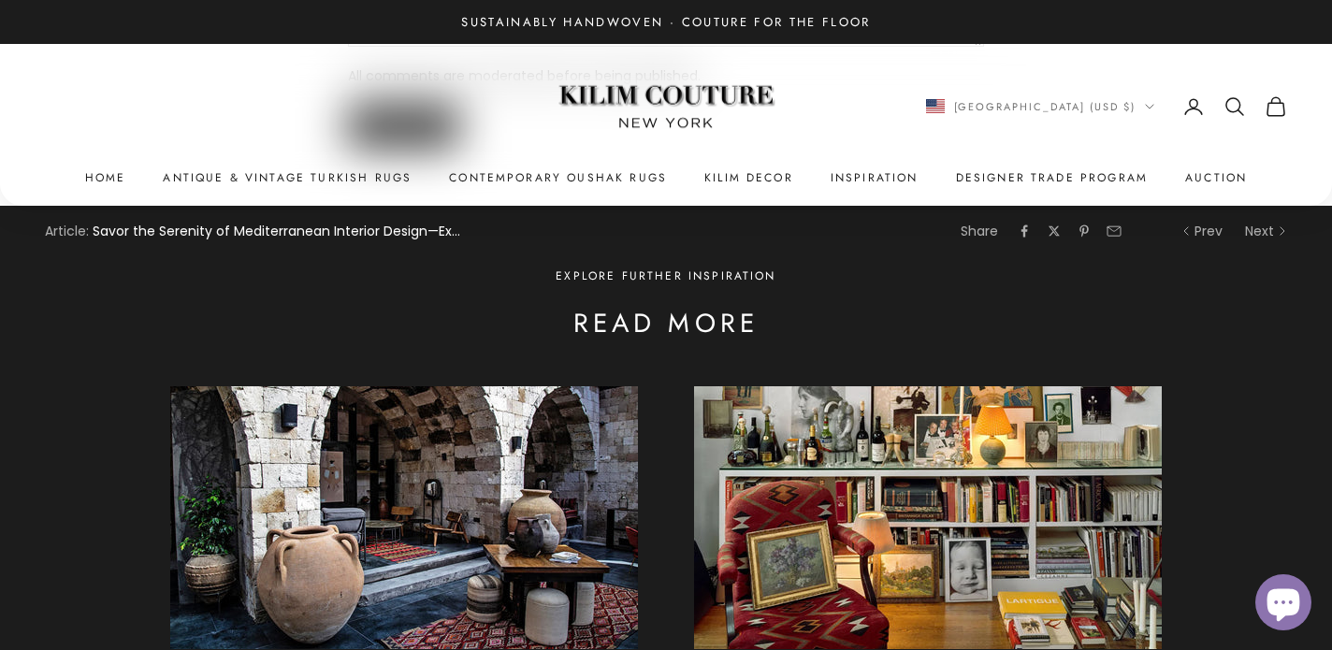
scroll to position [8141, 0]
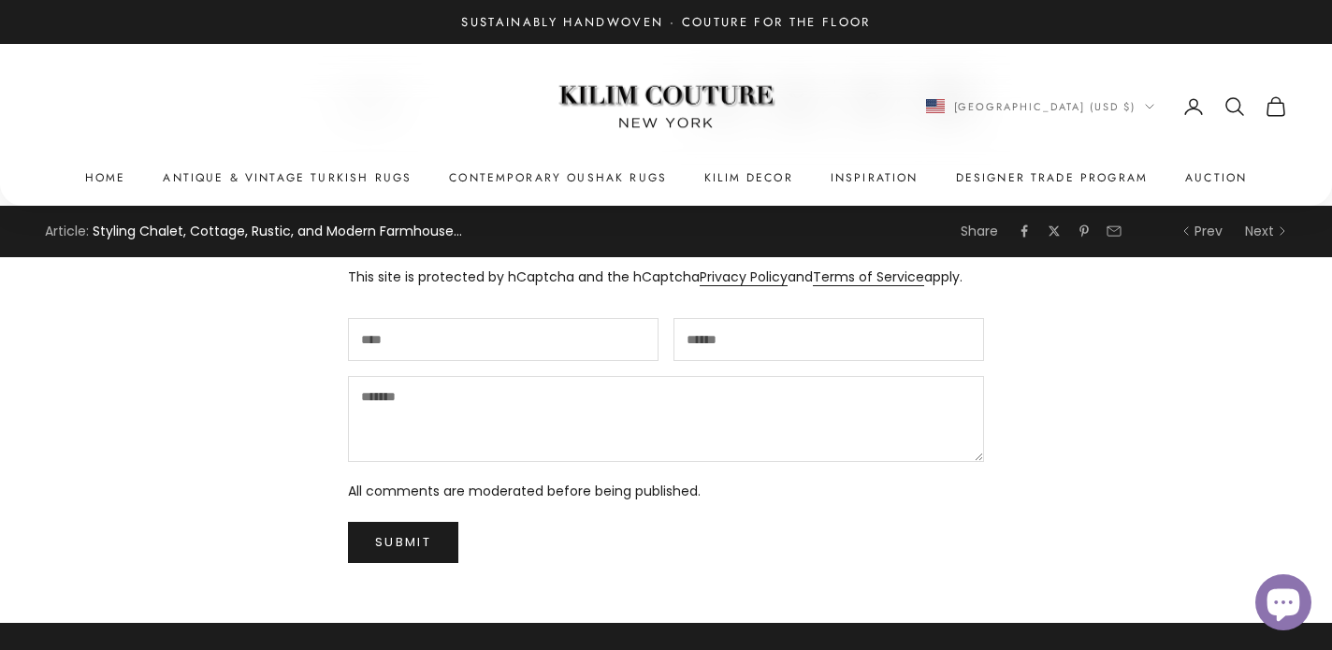
scroll to position [5733, 0]
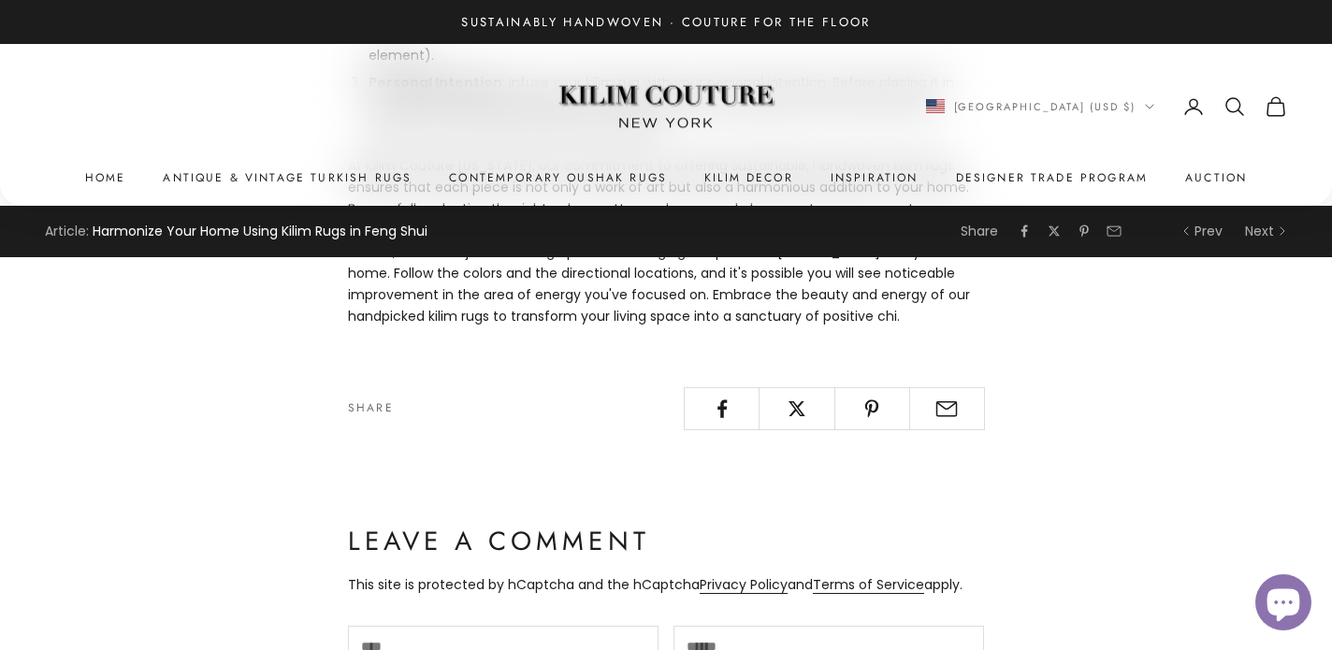
scroll to position [2347, 0]
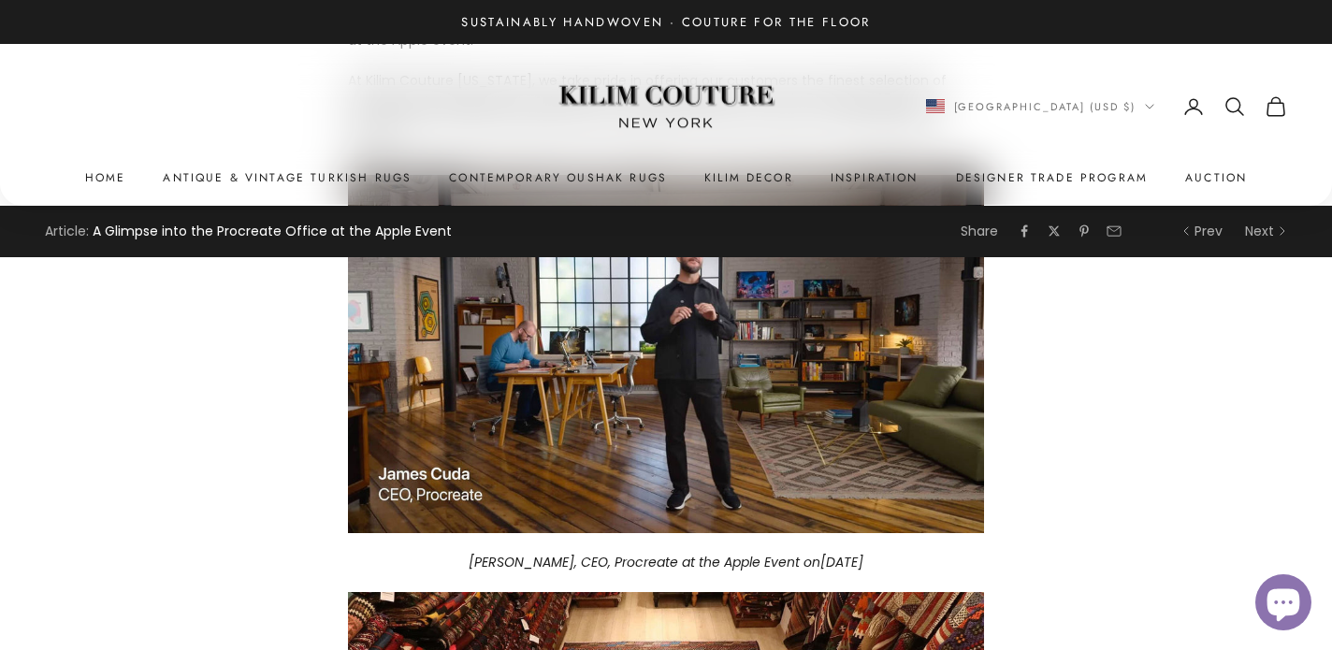
scroll to position [1638, 0]
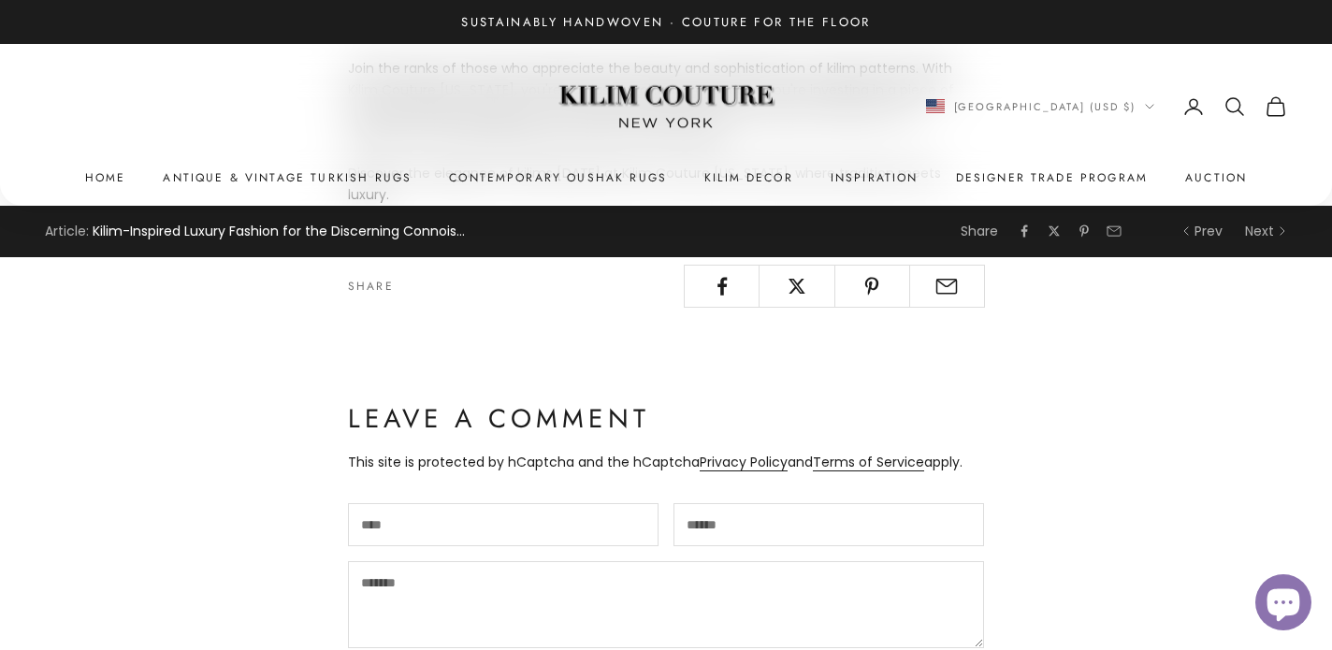
scroll to position [4784, 0]
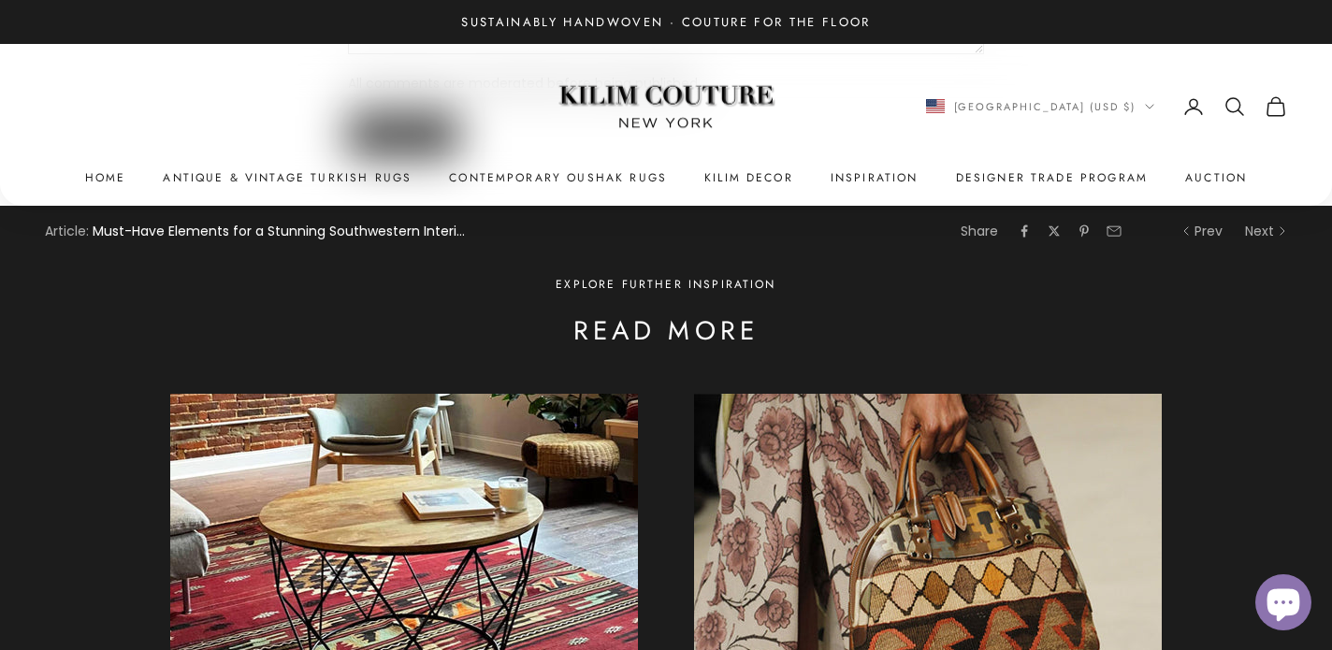
scroll to position [3009, 0]
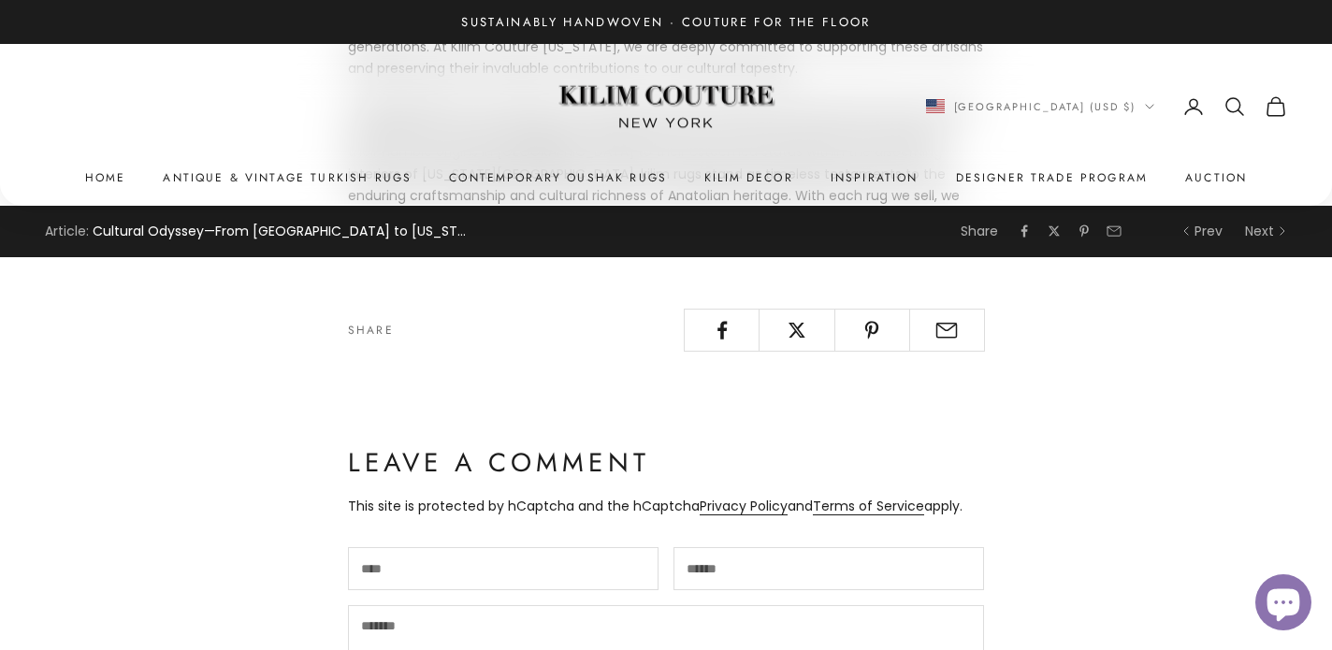
scroll to position [2248, 0]
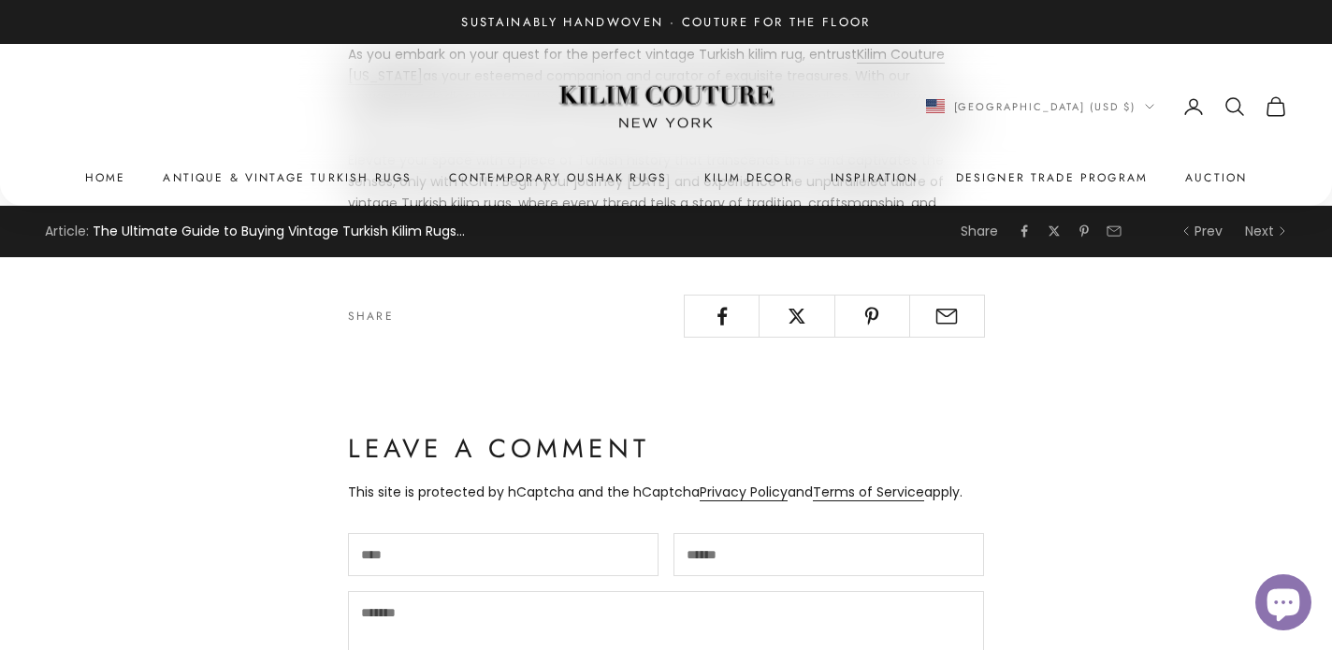
scroll to position [2570, 0]
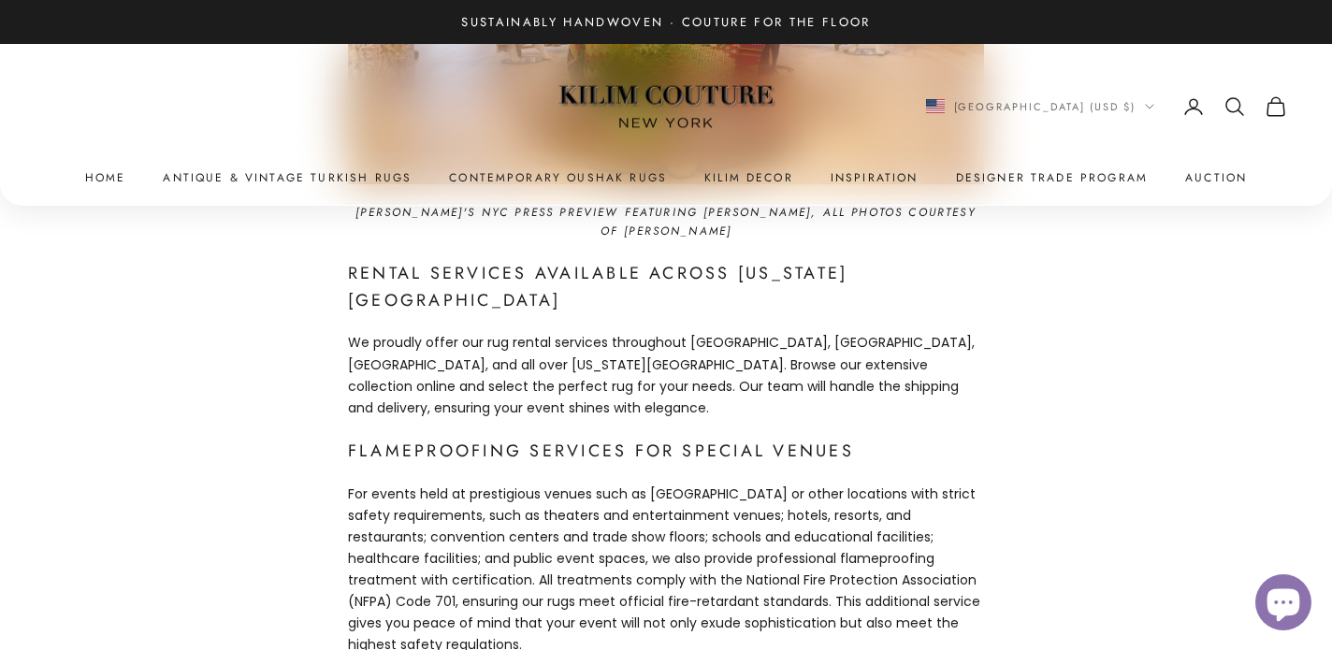
scroll to position [656, 0]
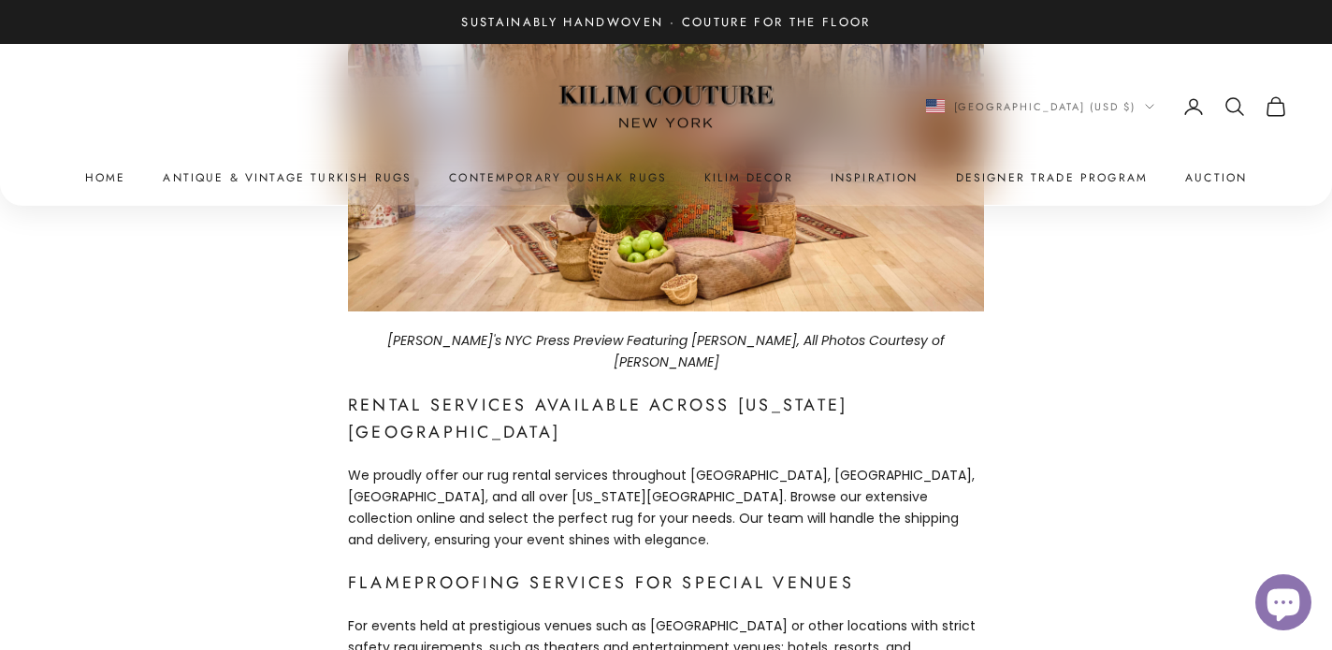
scroll to position [701, 0]
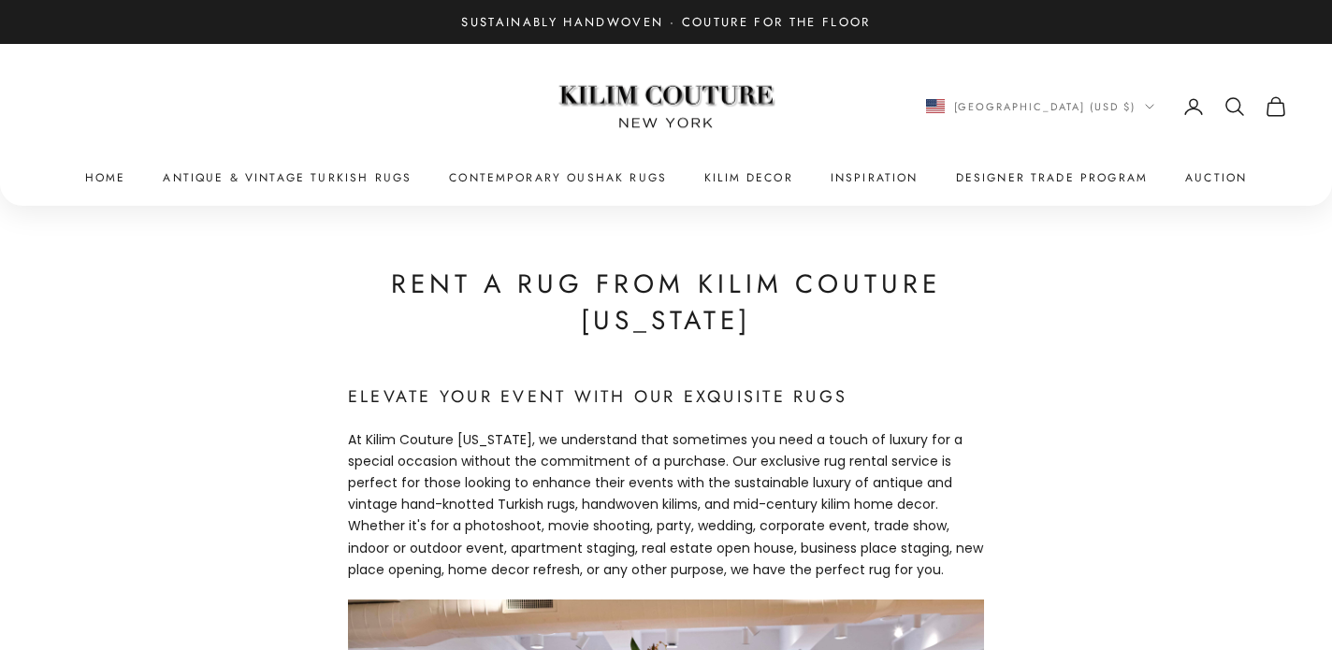
scroll to position [701, 0]
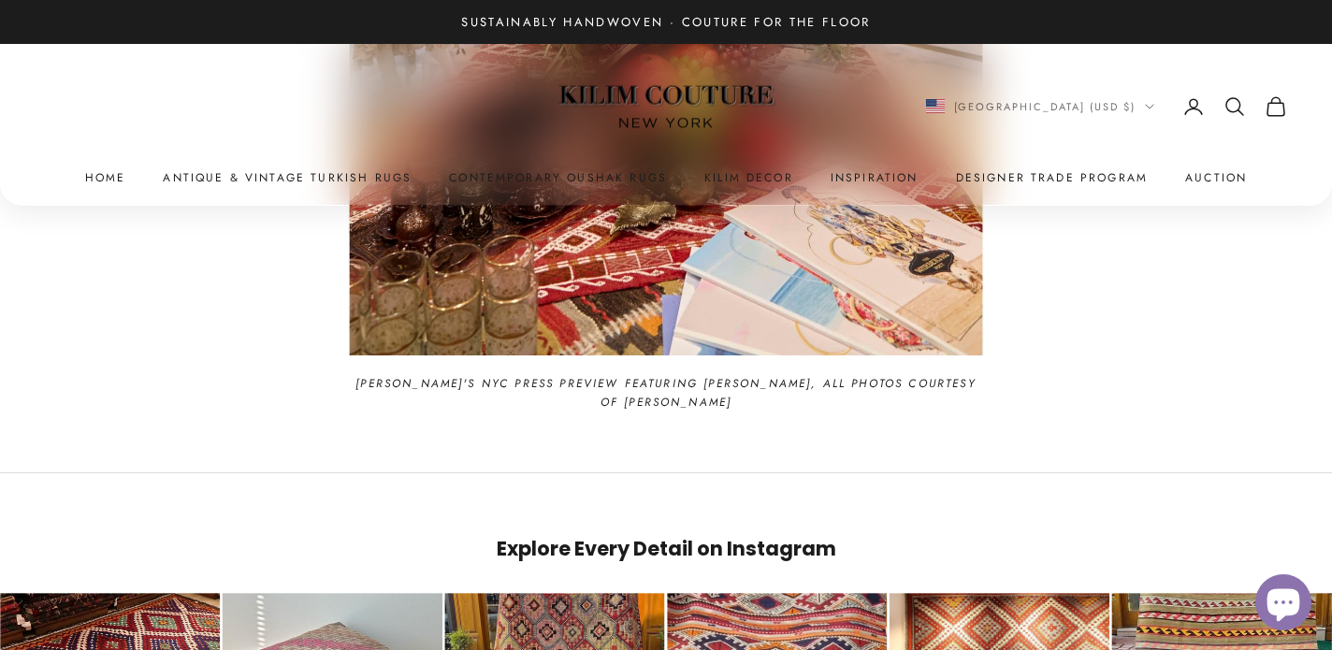
scroll to position [2953, 0]
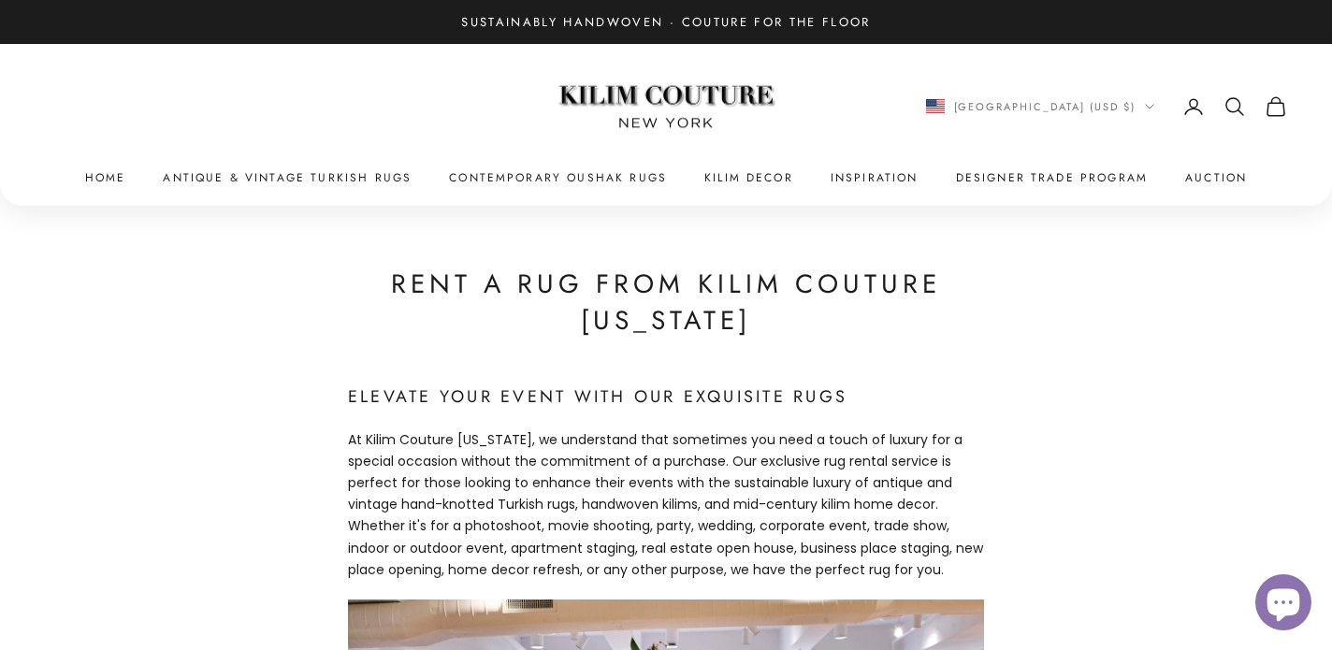
scroll to position [2953, 0]
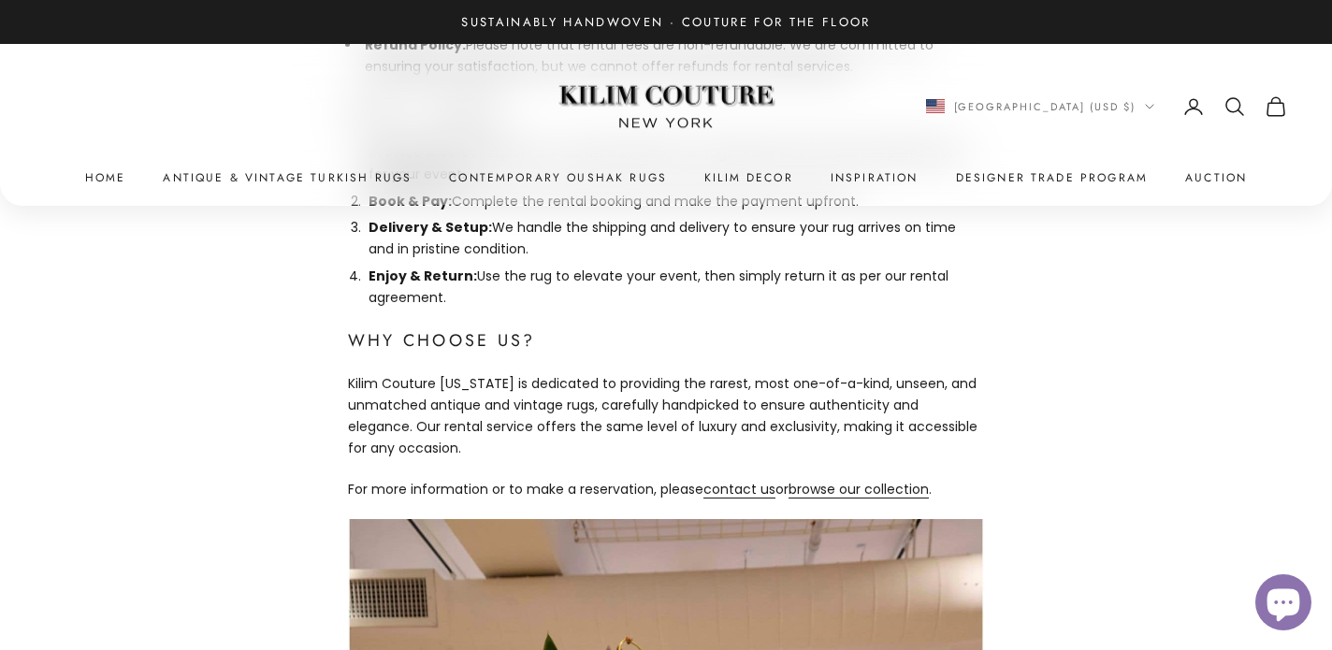
scroll to position [1828, 0]
